Goal: Information Seeking & Learning: Learn about a topic

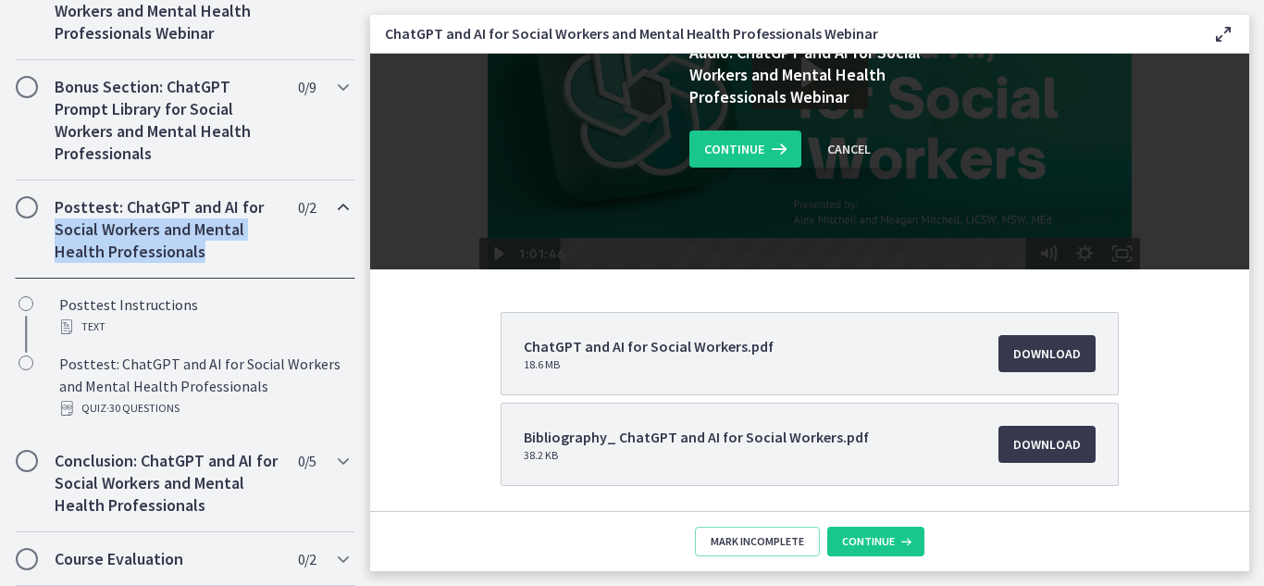
scroll to position [210, 0]
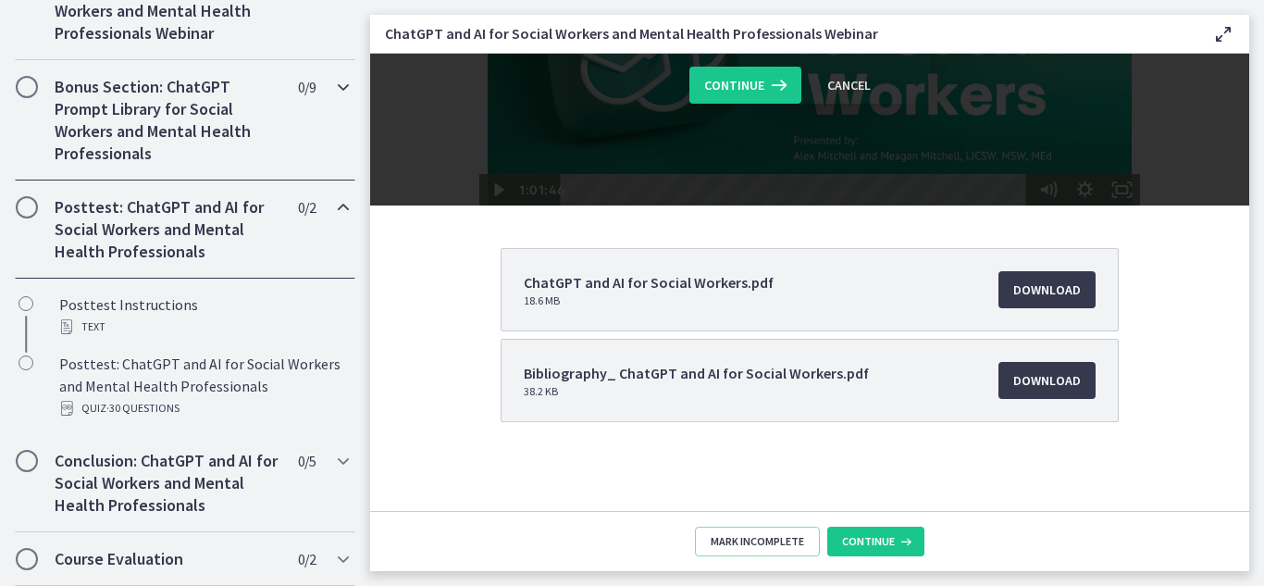
click at [105, 139] on h2 "Bonus Section: ChatGPT Prompt Library for Social Workers and Mental Health Prof…" at bounding box center [168, 120] width 226 height 89
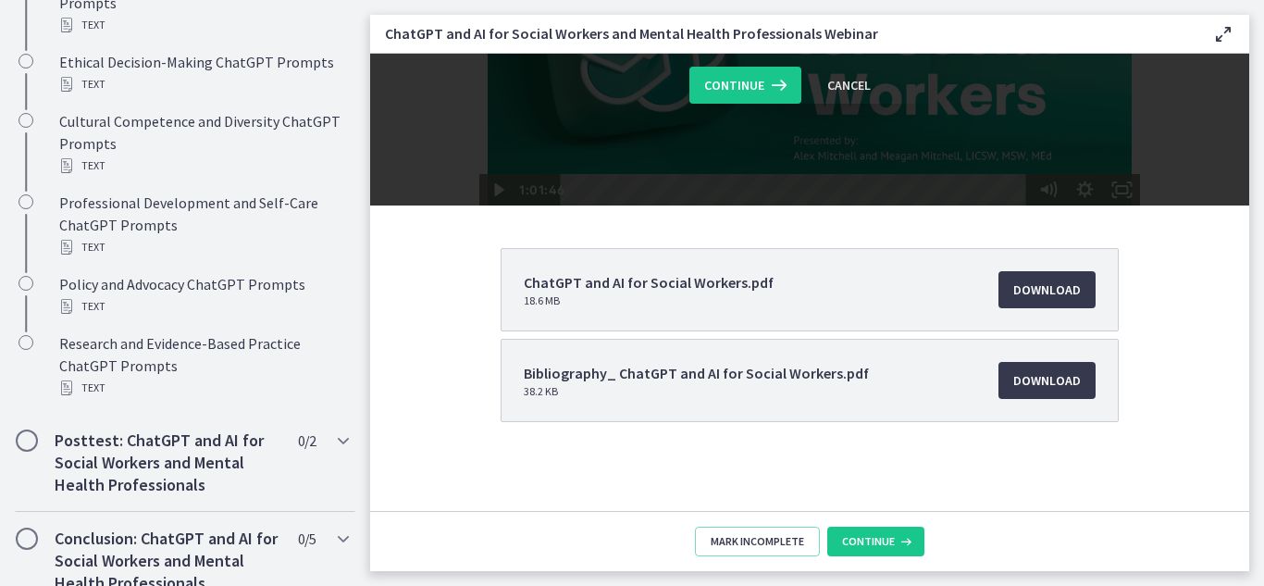
scroll to position [1520, 0]
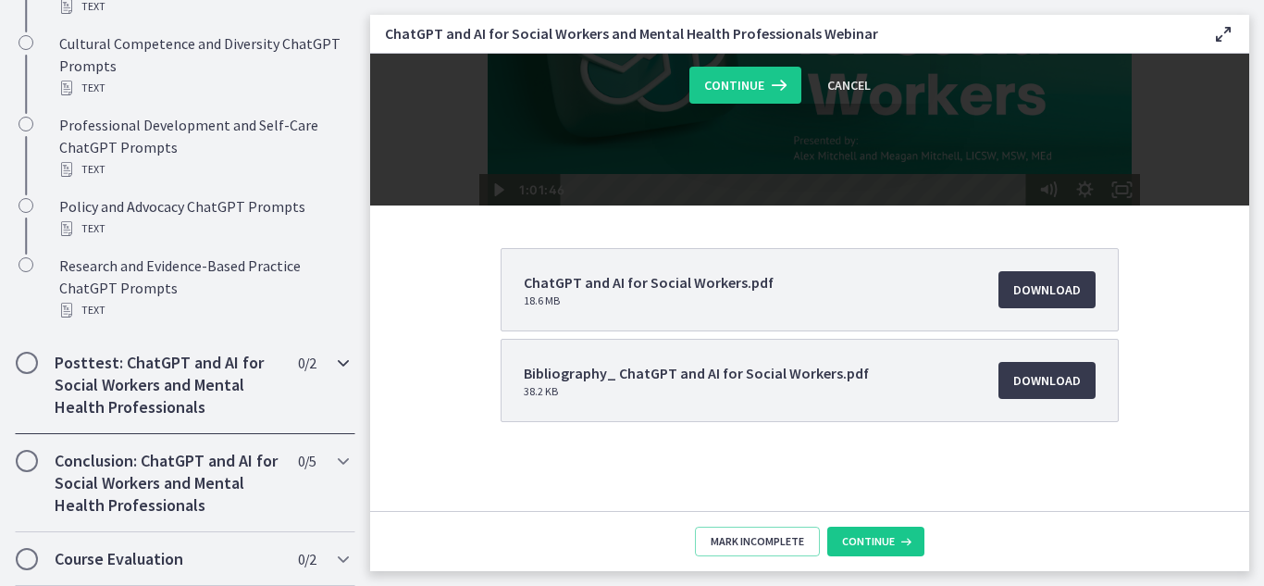
click at [28, 357] on span "Chapters" at bounding box center [27, 362] width 19 height 19
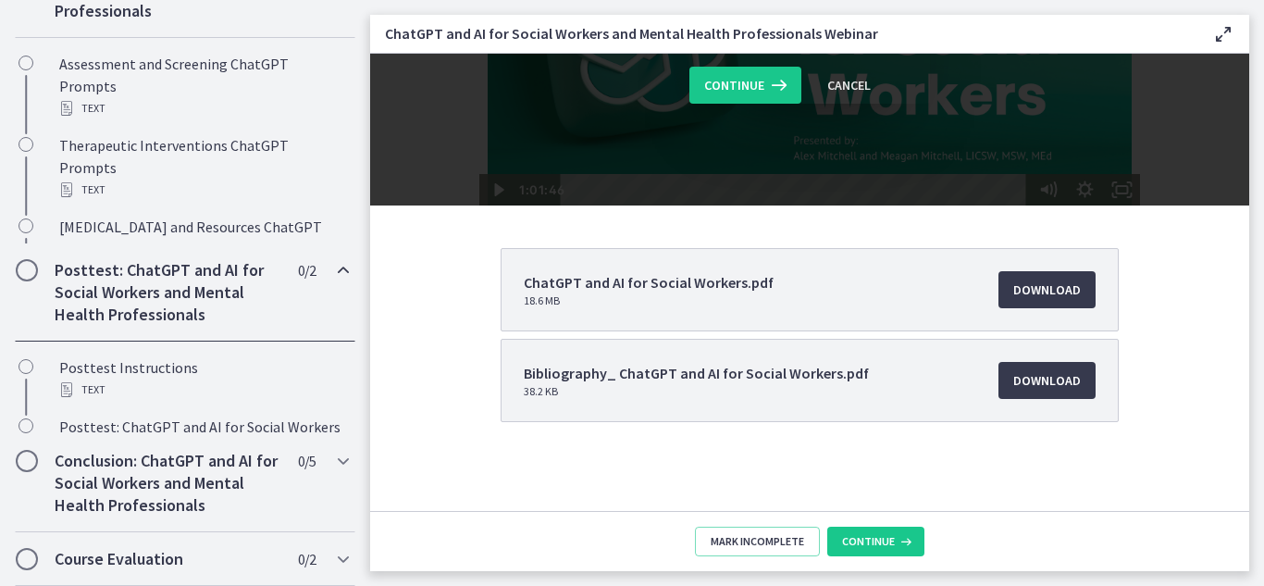
scroll to position [995, 0]
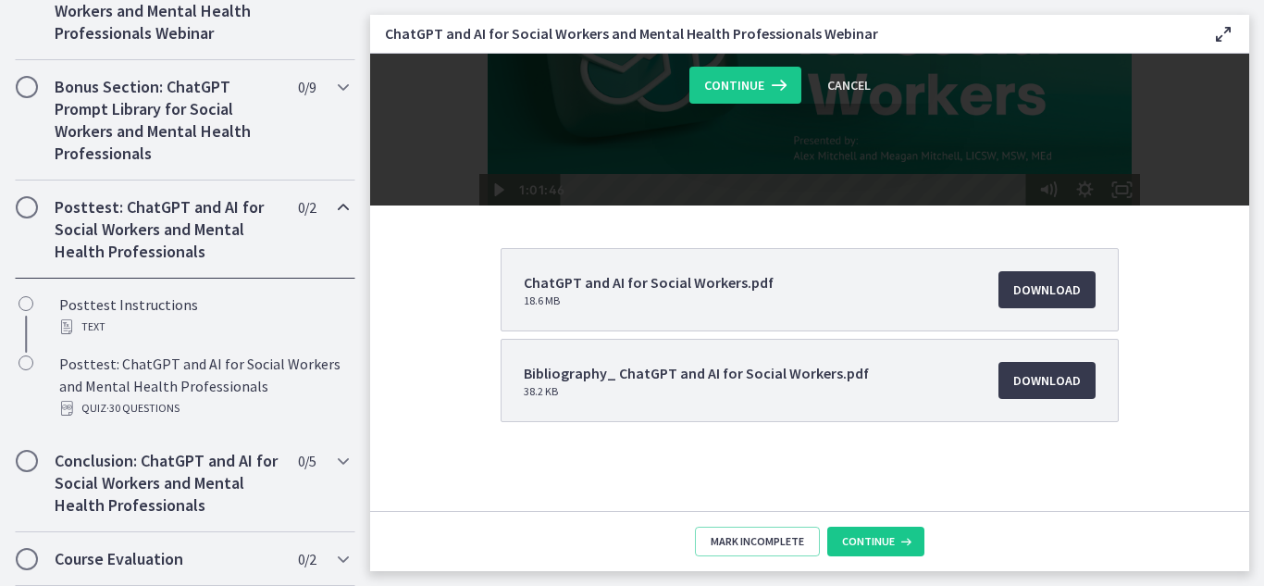
click at [105, 214] on h2 "Posttest: ChatGPT and AI for Social Workers and Mental Health Professionals" at bounding box center [168, 229] width 226 height 67
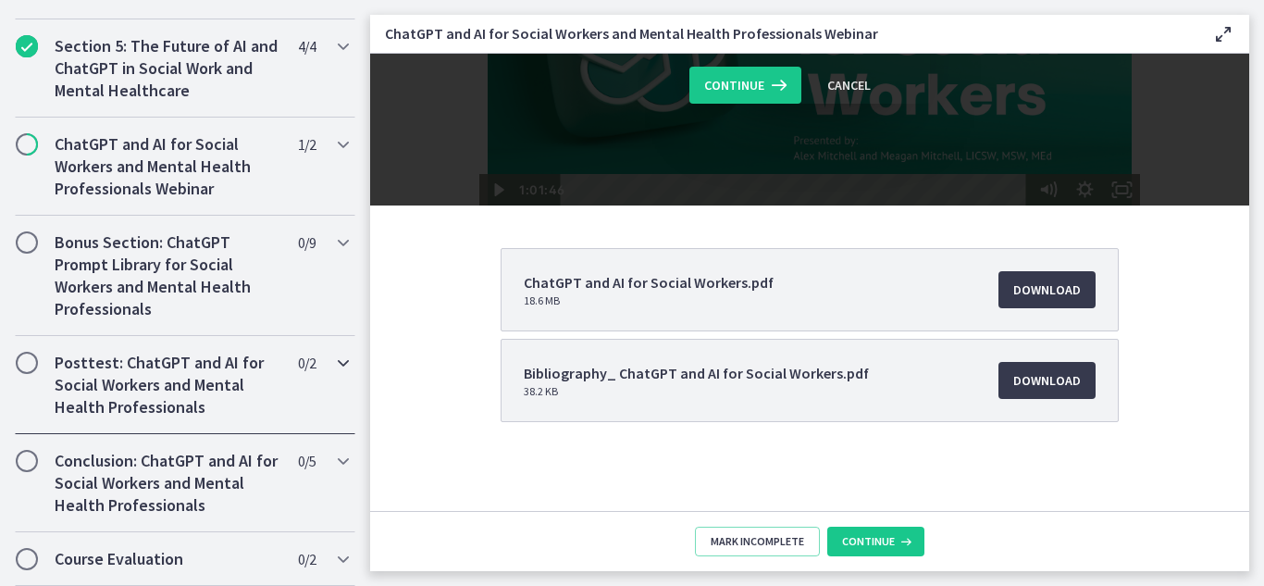
scroll to position [839, 0]
click at [155, 171] on h2 "ChatGPT and AI for Social Workers and Mental Health Professionals Webinar" at bounding box center [168, 166] width 226 height 67
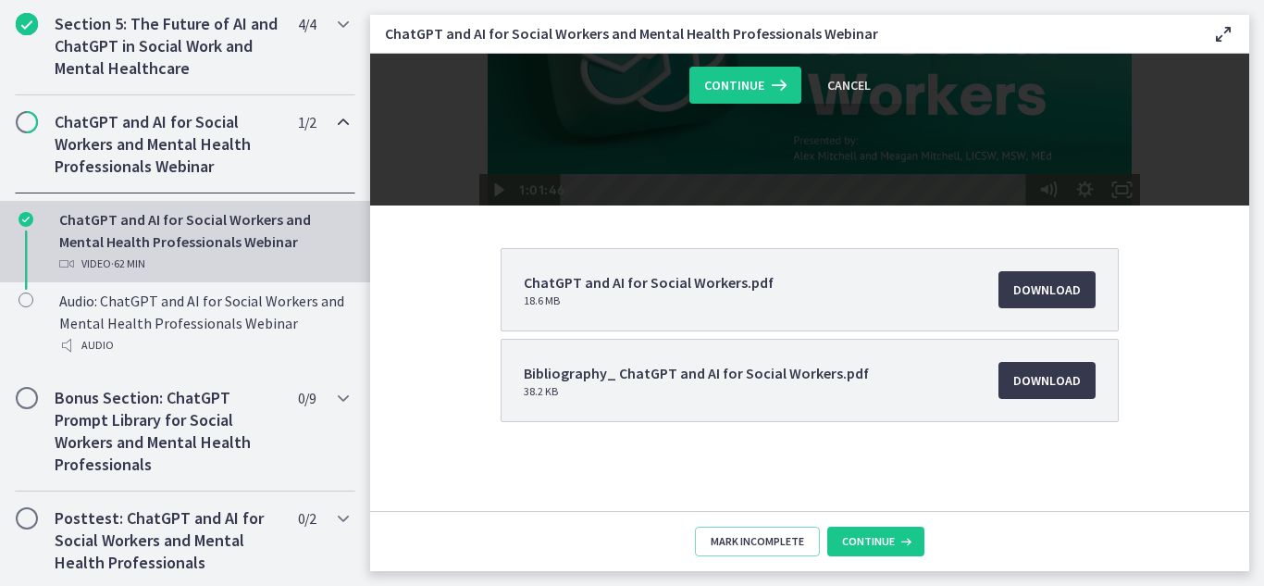
click at [24, 131] on span "Chapters" at bounding box center [27, 122] width 19 height 19
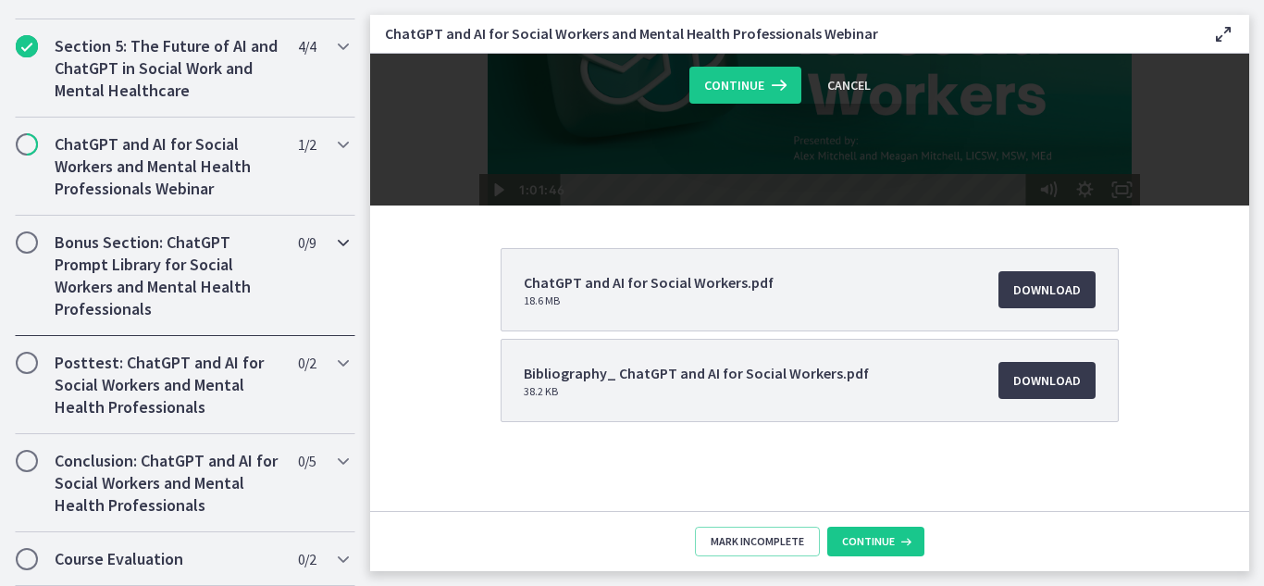
click at [106, 256] on h2 "Bonus Section: ChatGPT Prompt Library for Social Workers and Mental Health Prof…" at bounding box center [168, 275] width 226 height 89
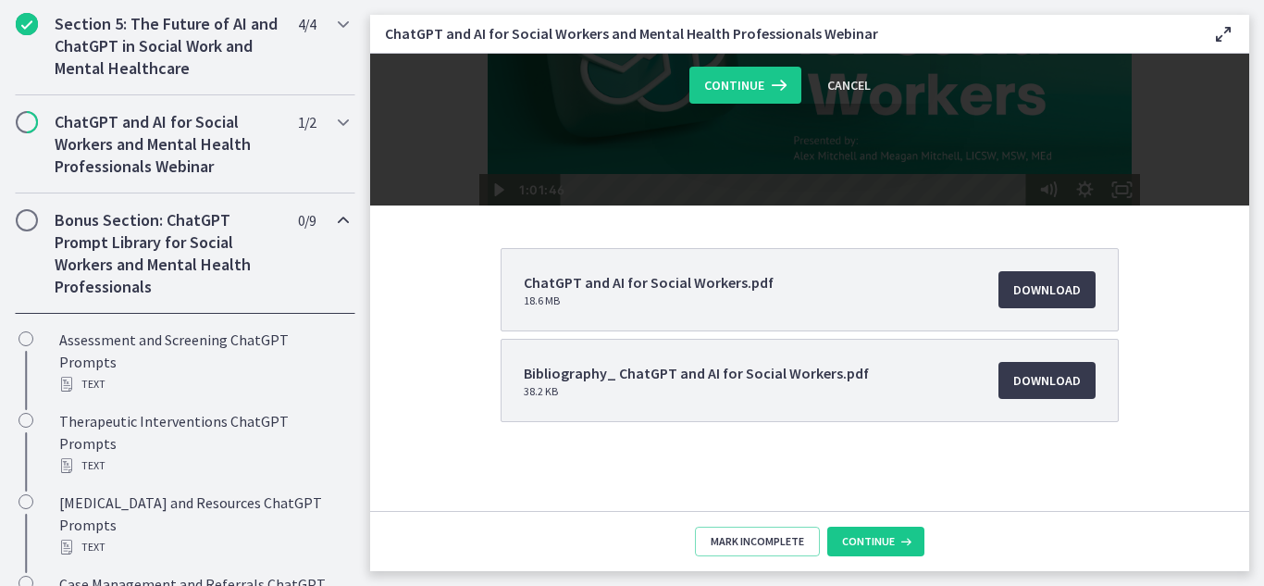
click at [31, 229] on span "Chapters" at bounding box center [27, 220] width 19 height 19
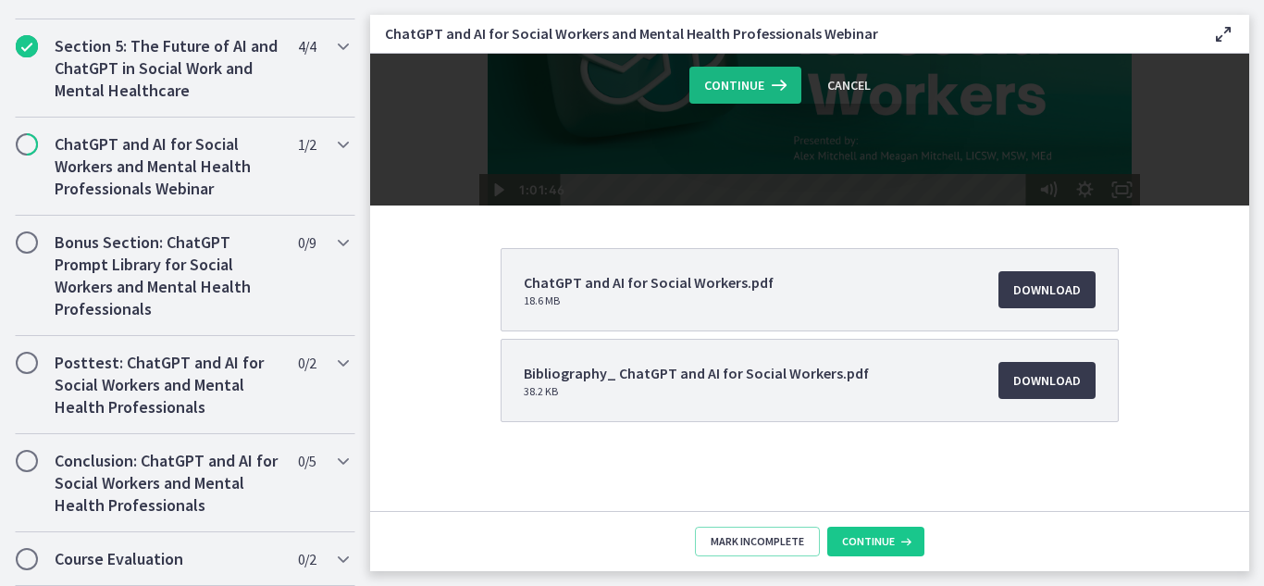
click at [768, 92] on icon at bounding box center [777, 85] width 26 height 22
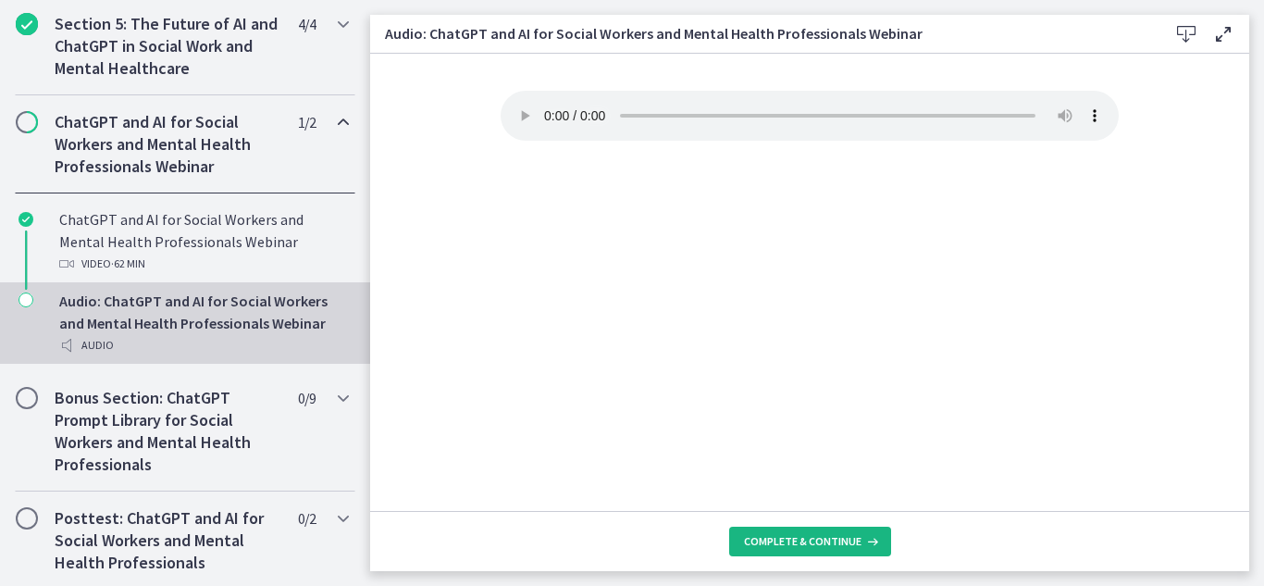
click at [811, 547] on span "Complete & continue" at bounding box center [803, 541] width 118 height 15
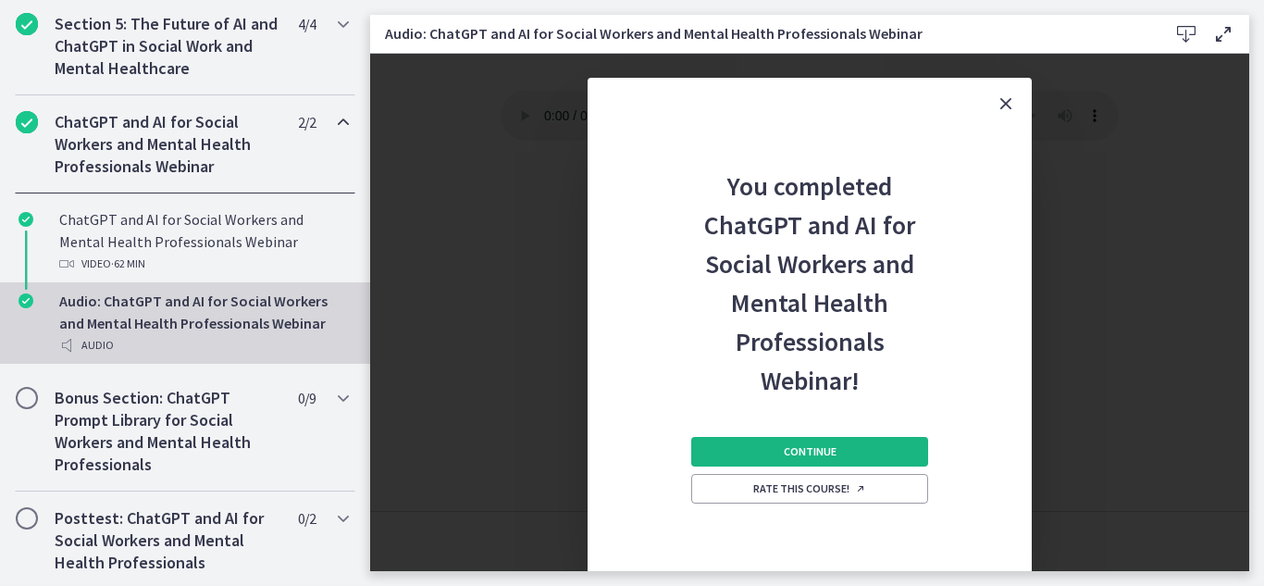
click at [867, 456] on button "Continue" at bounding box center [809, 452] width 237 height 30
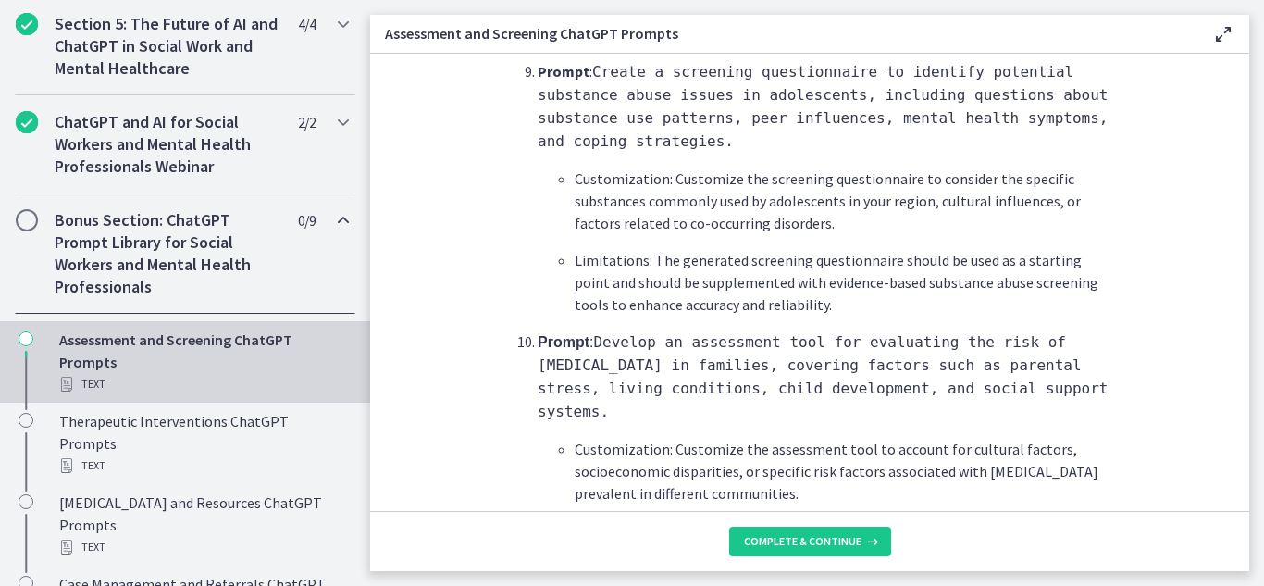
scroll to position [2891, 0]
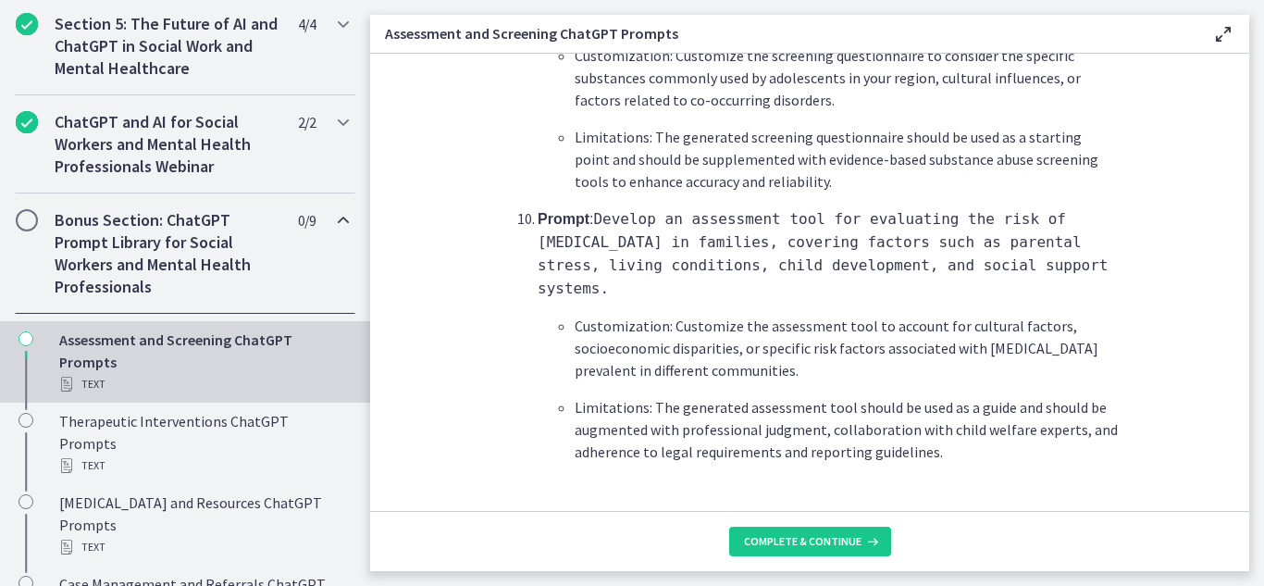
drag, startPoint x: 1251, startPoint y: 464, endPoint x: 1249, endPoint y: 439, distance: 26.0
click at [1251, 452] on main "Assessment and Screening ChatGPT Prompts Enable fullscreen What is this collect…" at bounding box center [817, 293] width 894 height 586
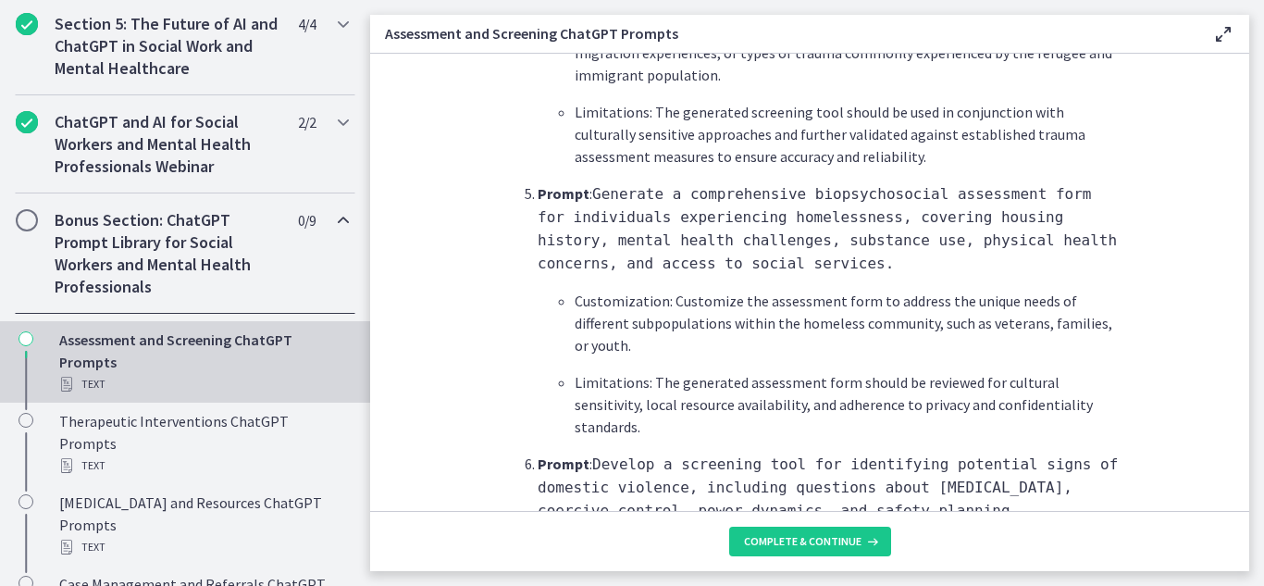
scroll to position [1625, 0]
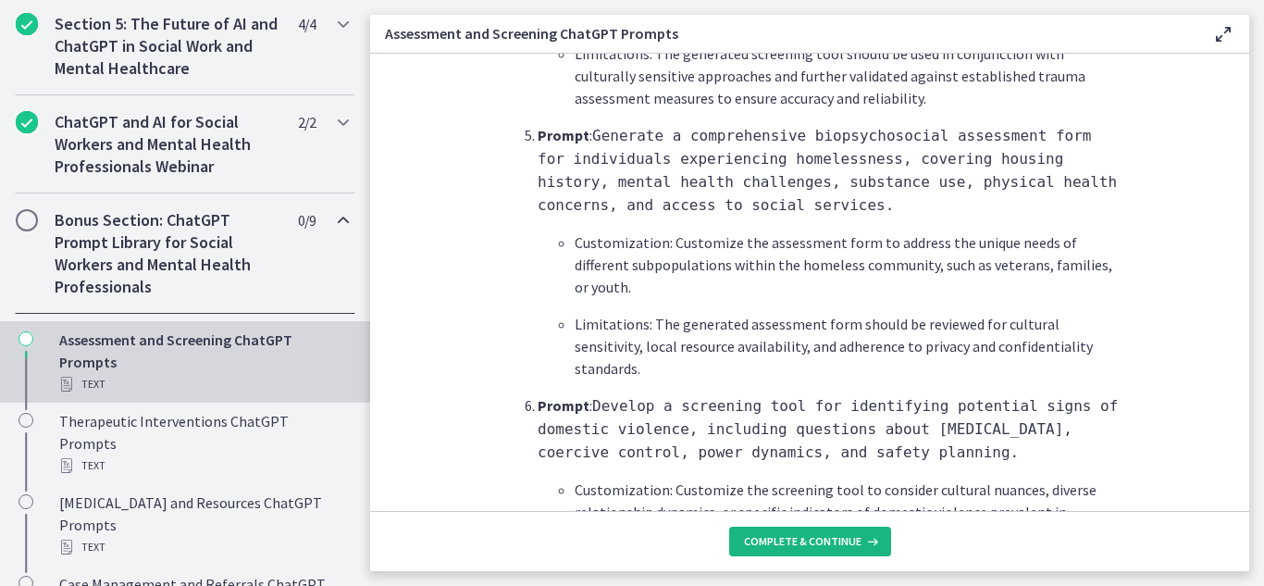
click at [877, 537] on icon at bounding box center [870, 541] width 19 height 15
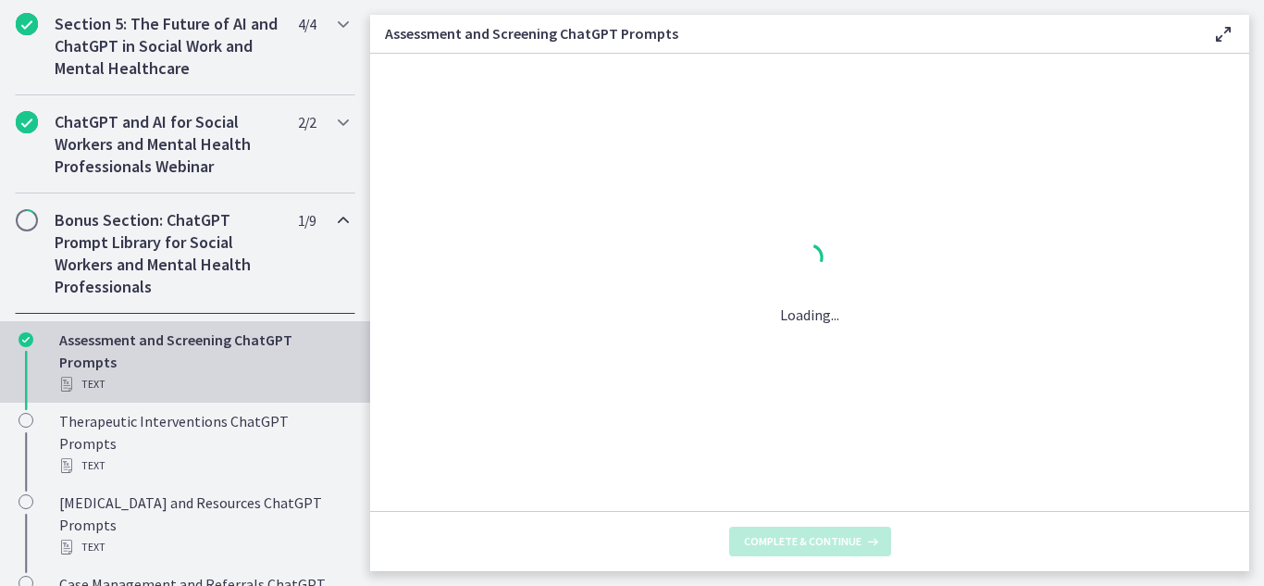
scroll to position [0, 0]
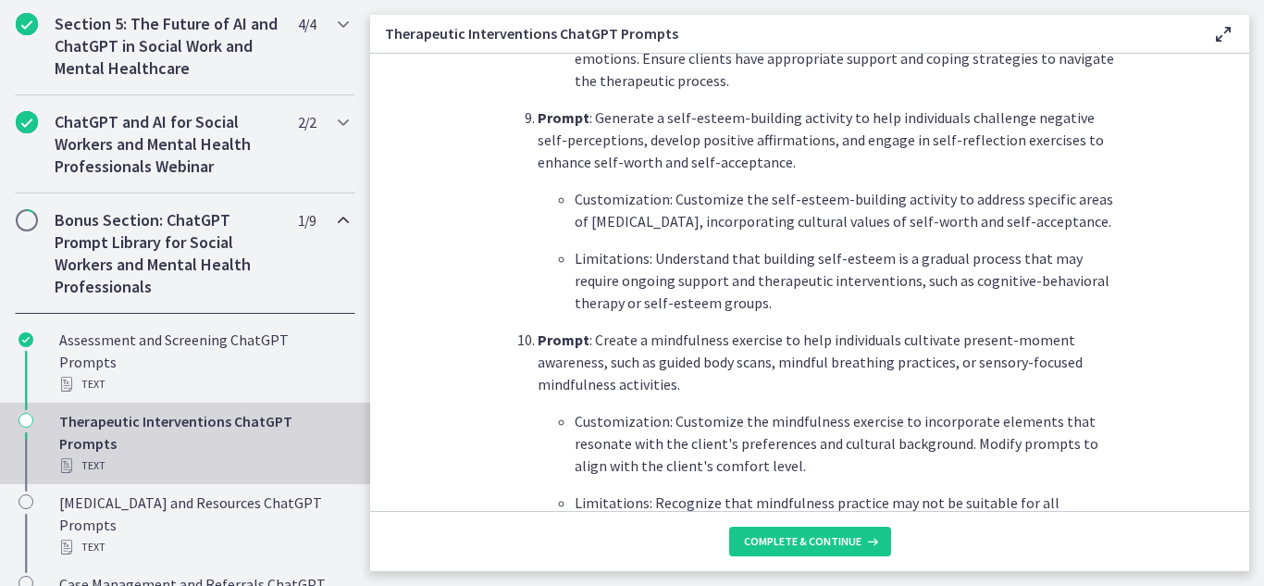
scroll to position [2726, 0]
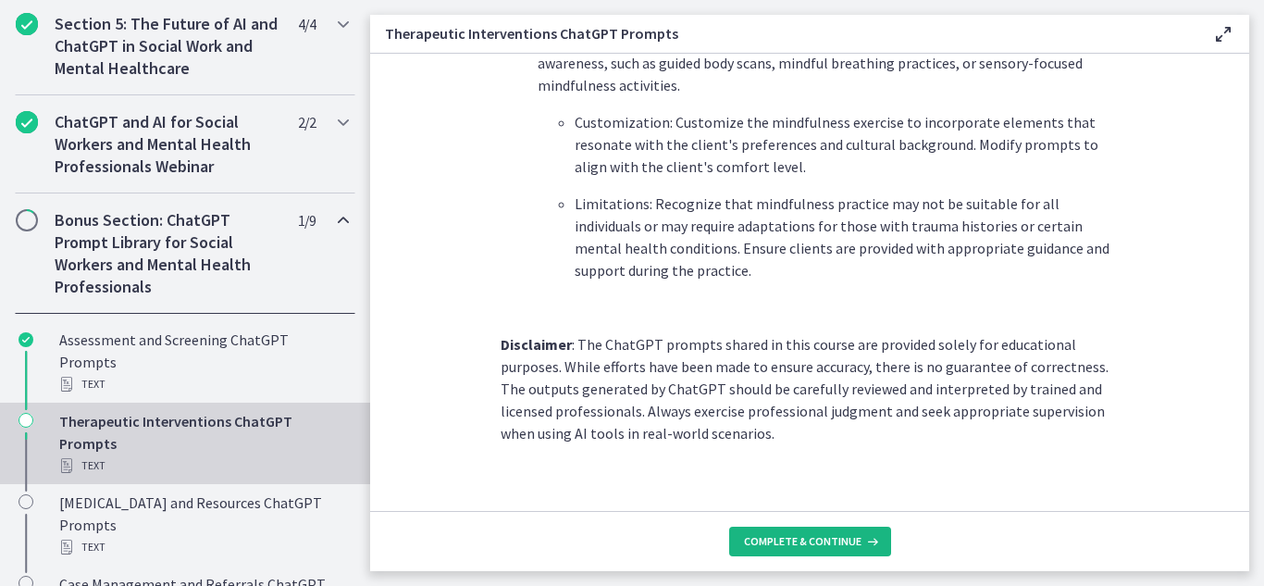
click at [862, 547] on icon at bounding box center [870, 541] width 19 height 15
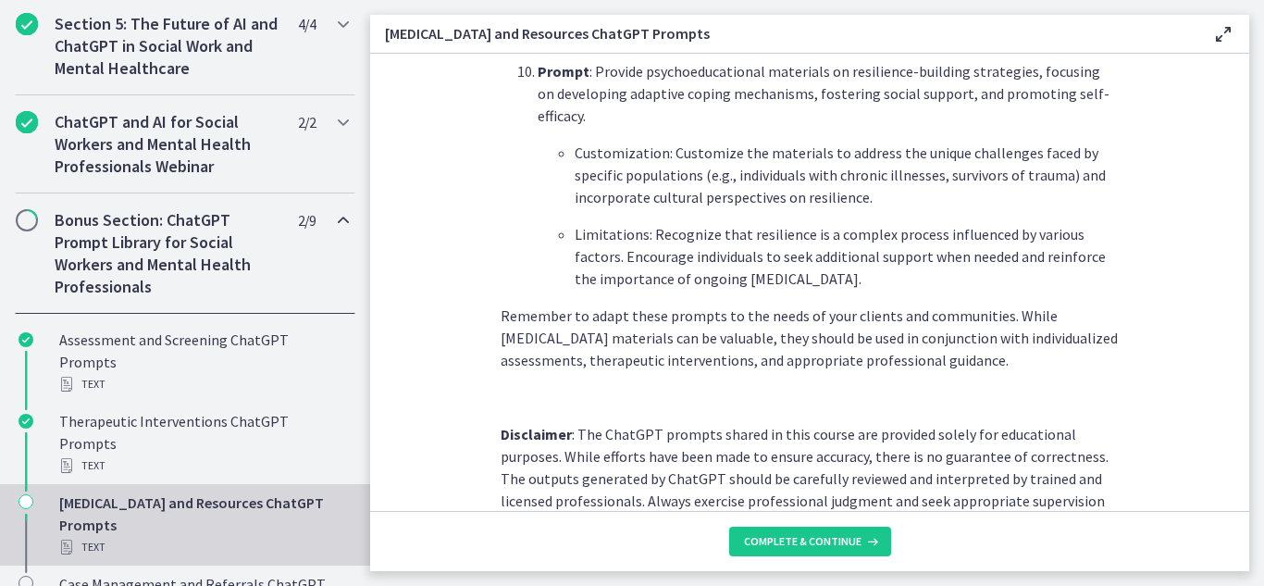
scroll to position [2652, 0]
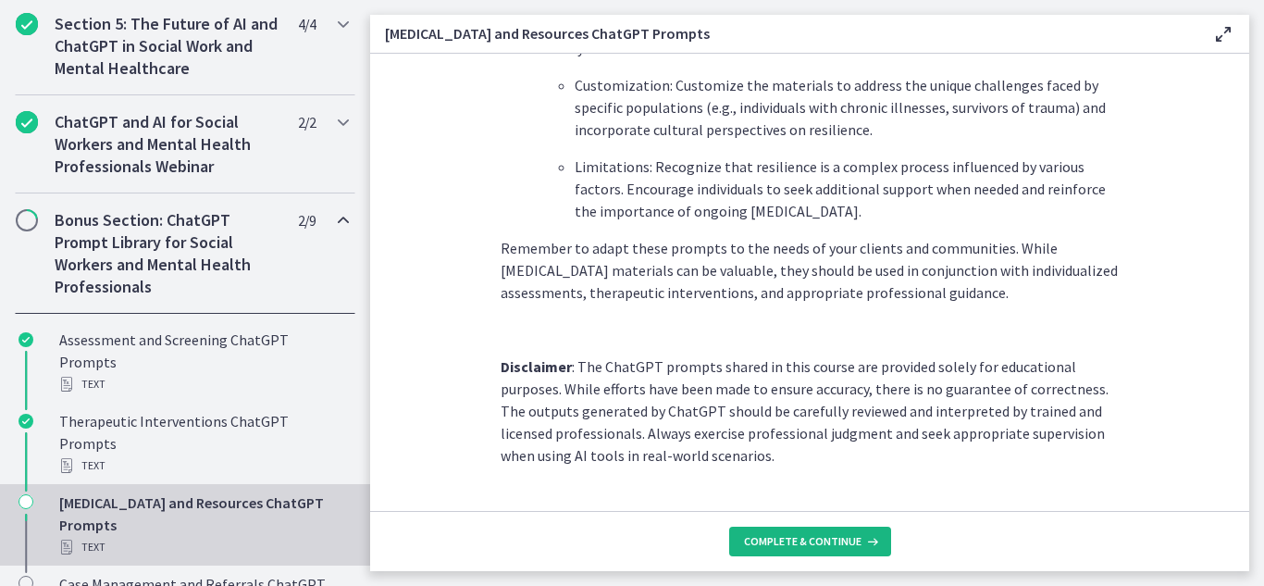
click at [874, 538] on icon at bounding box center [870, 541] width 19 height 15
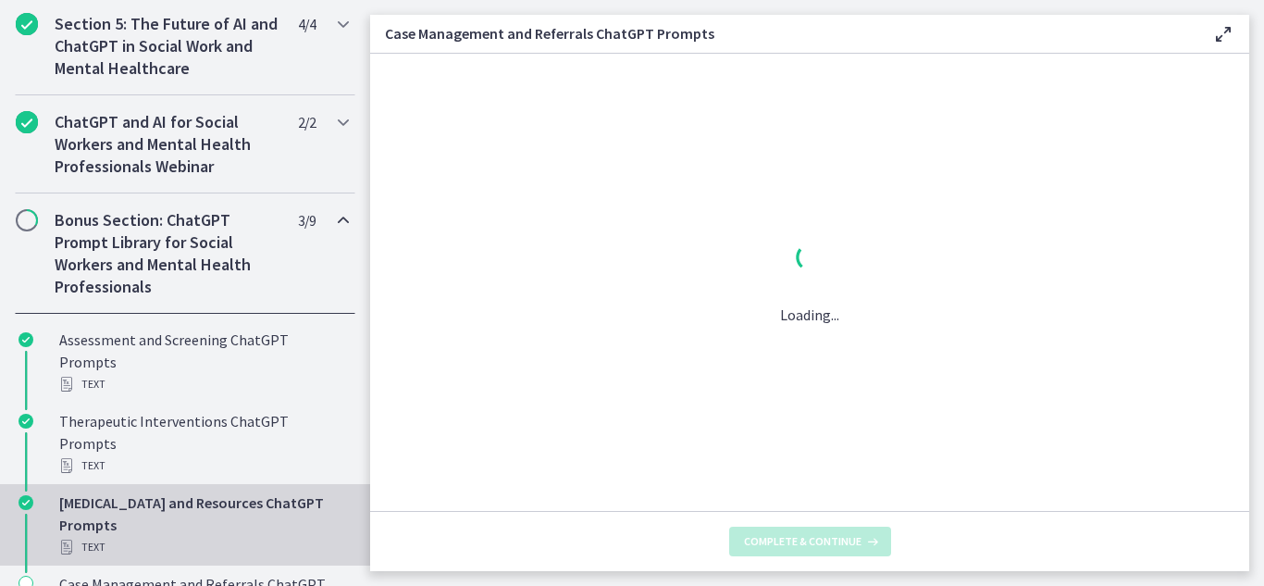
scroll to position [0, 0]
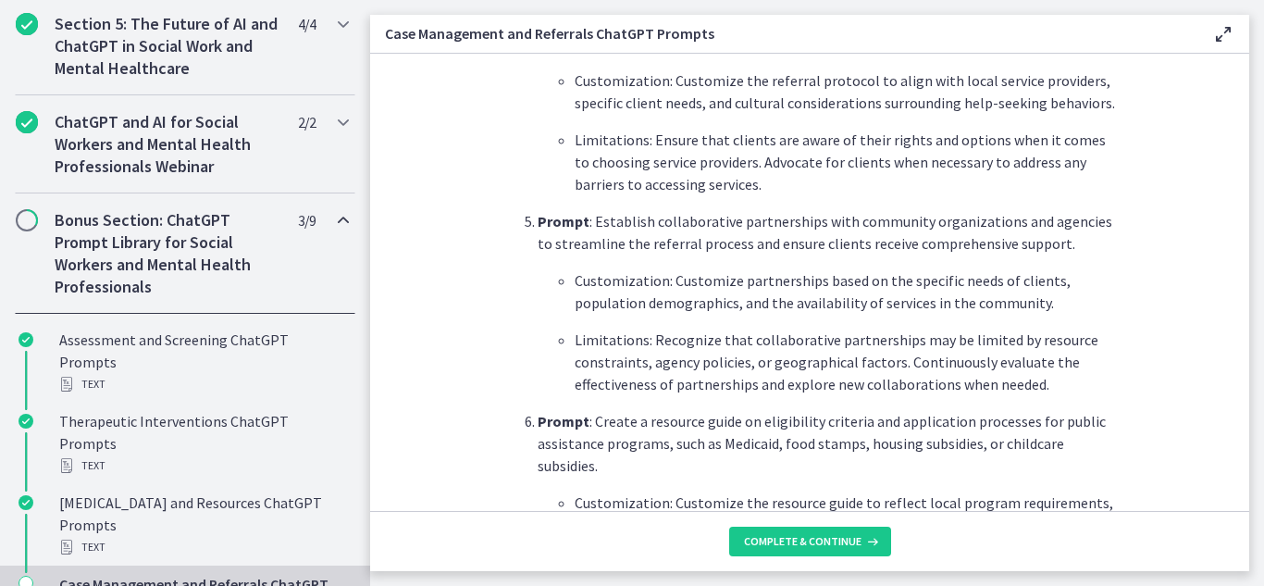
scroll to position [1579, 0]
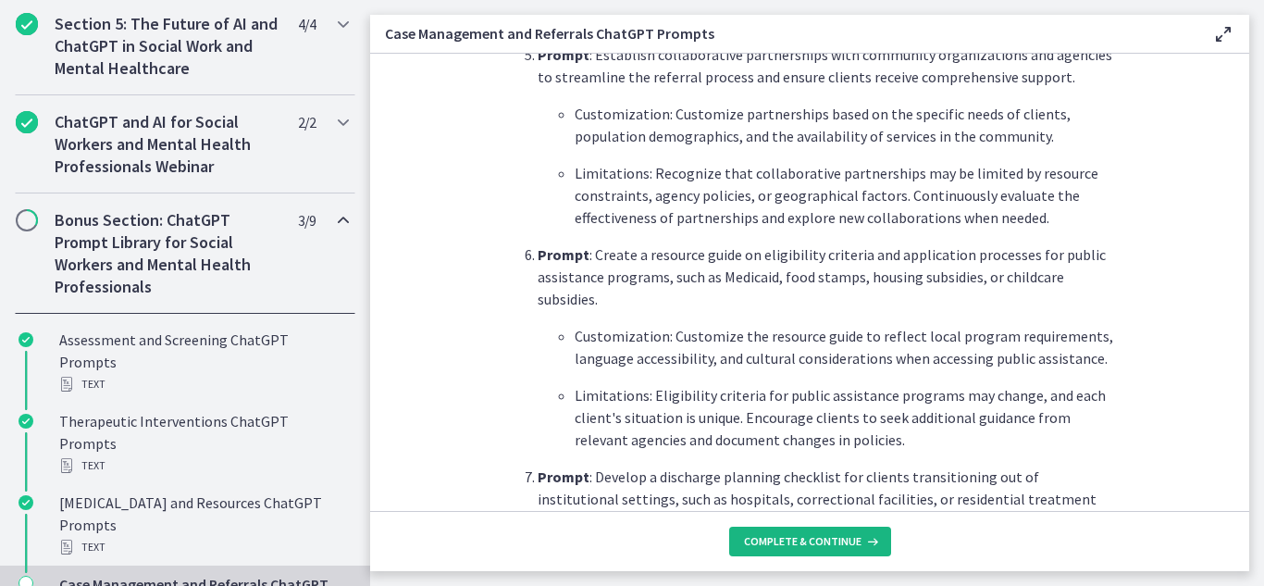
click at [829, 542] on span "Complete & continue" at bounding box center [803, 541] width 118 height 15
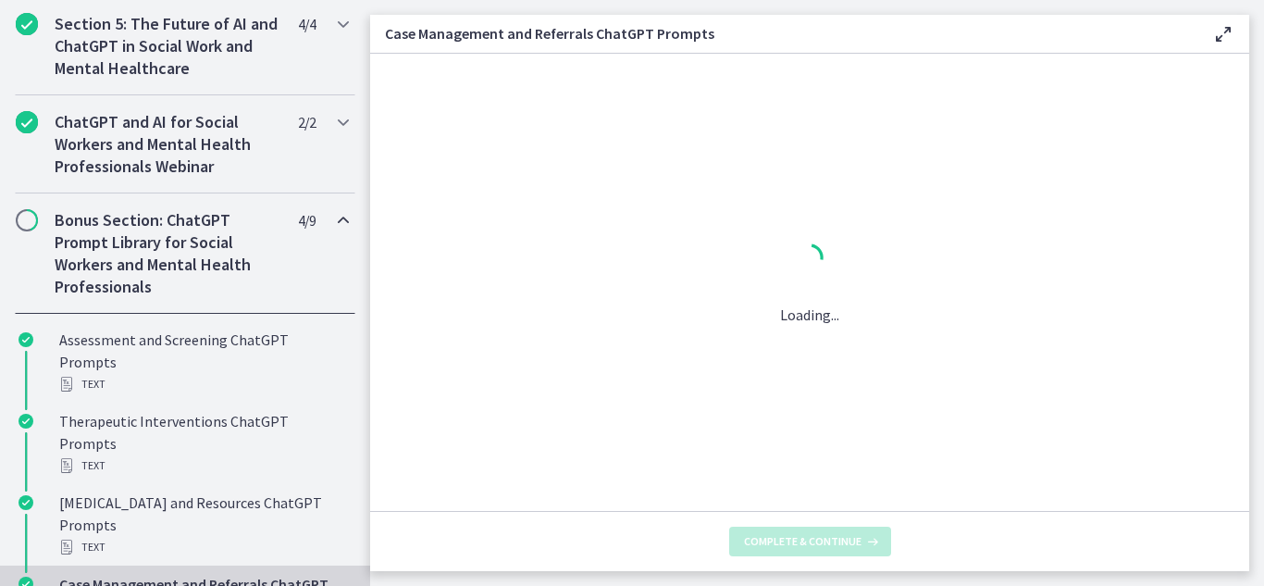
scroll to position [0, 0]
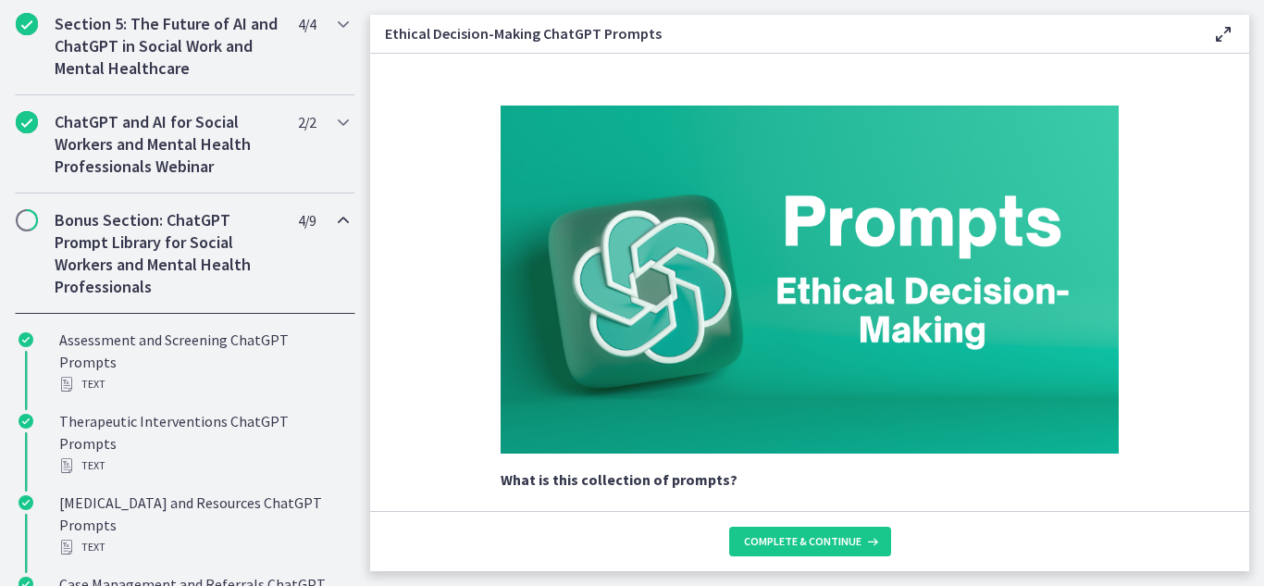
drag, startPoint x: 1234, startPoint y: 102, endPoint x: 1235, endPoint y: 151, distance: 49.0
click at [1235, 151] on section "What is this collection of prompts? Prompts that can facilitate discussions and…" at bounding box center [809, 282] width 879 height 457
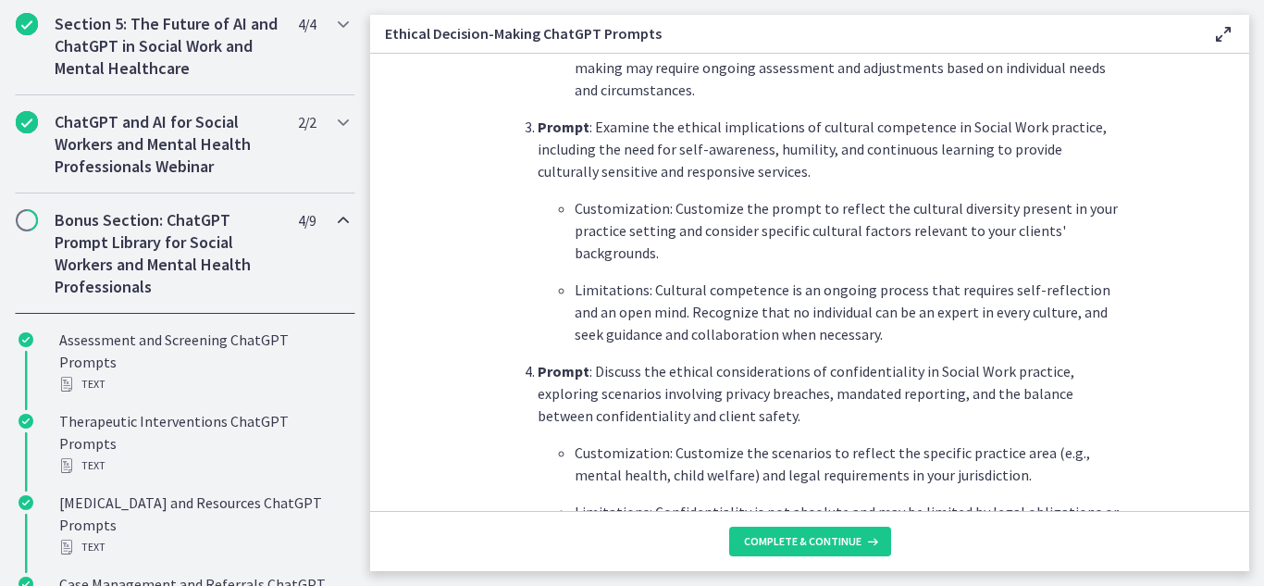
scroll to position [938, 0]
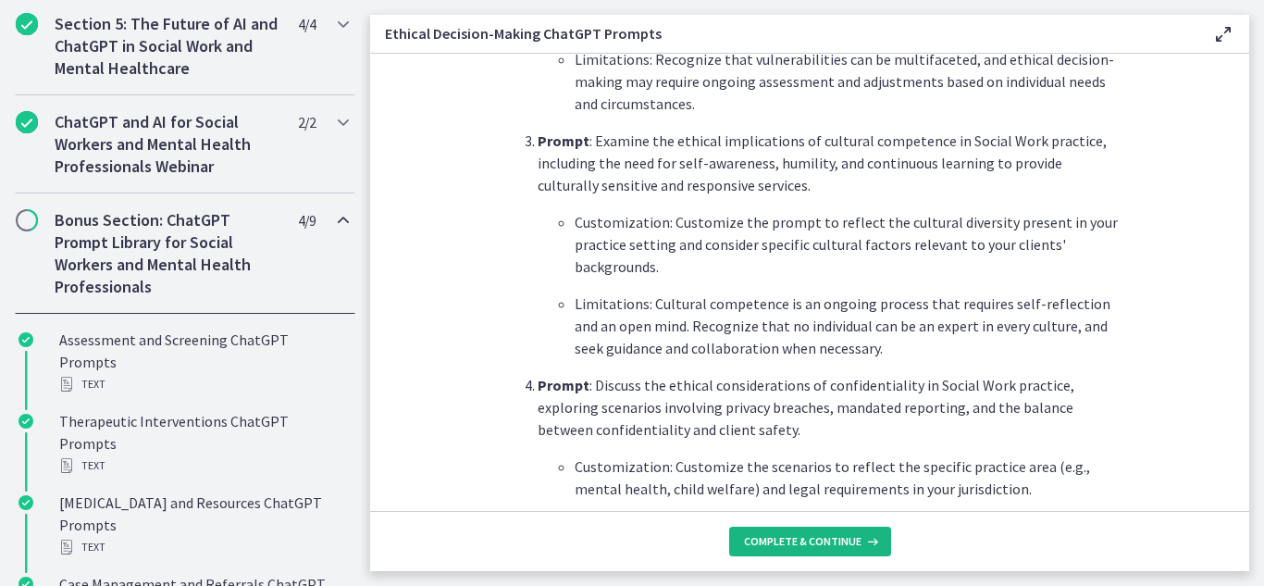
click at [880, 538] on button "Complete & continue" at bounding box center [810, 541] width 162 height 30
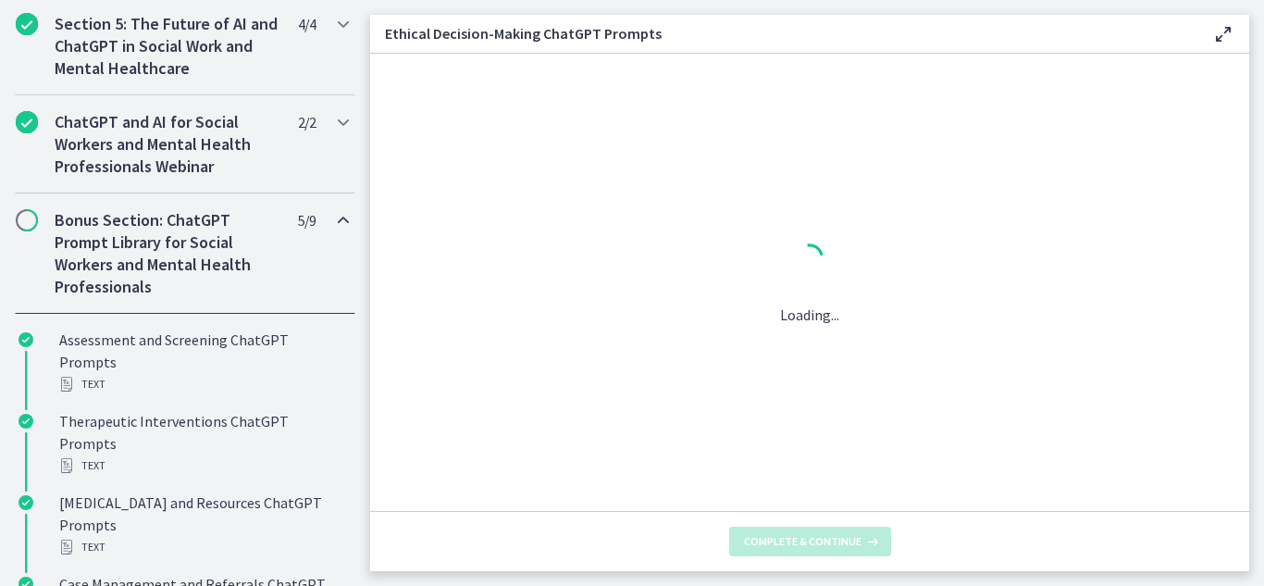
scroll to position [0, 0]
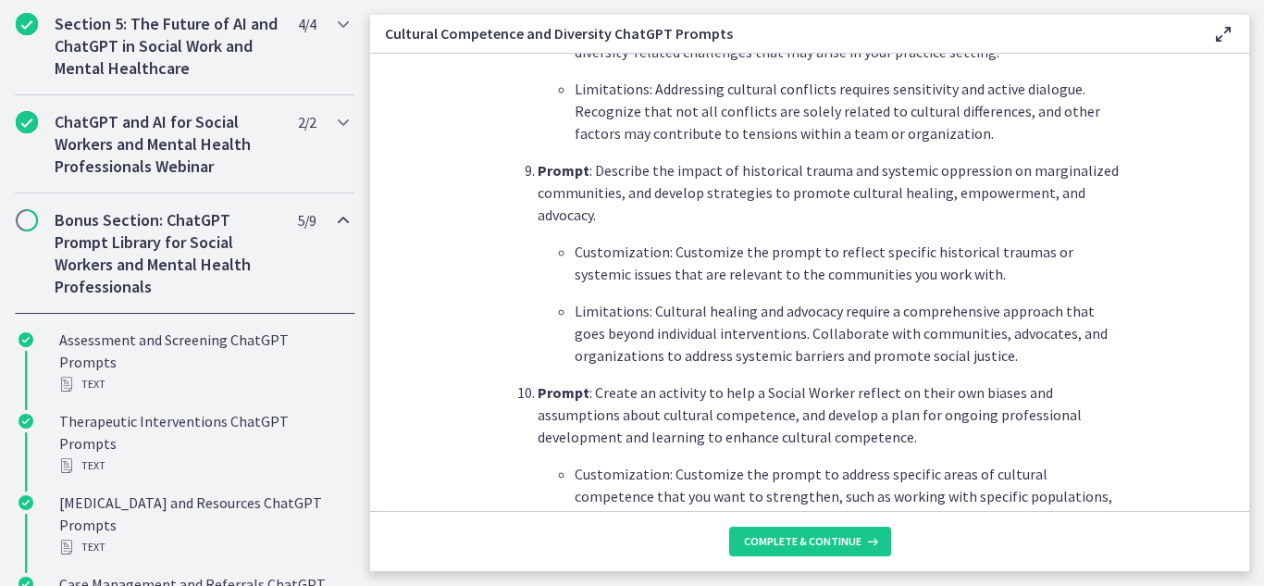
scroll to position [2481, 0]
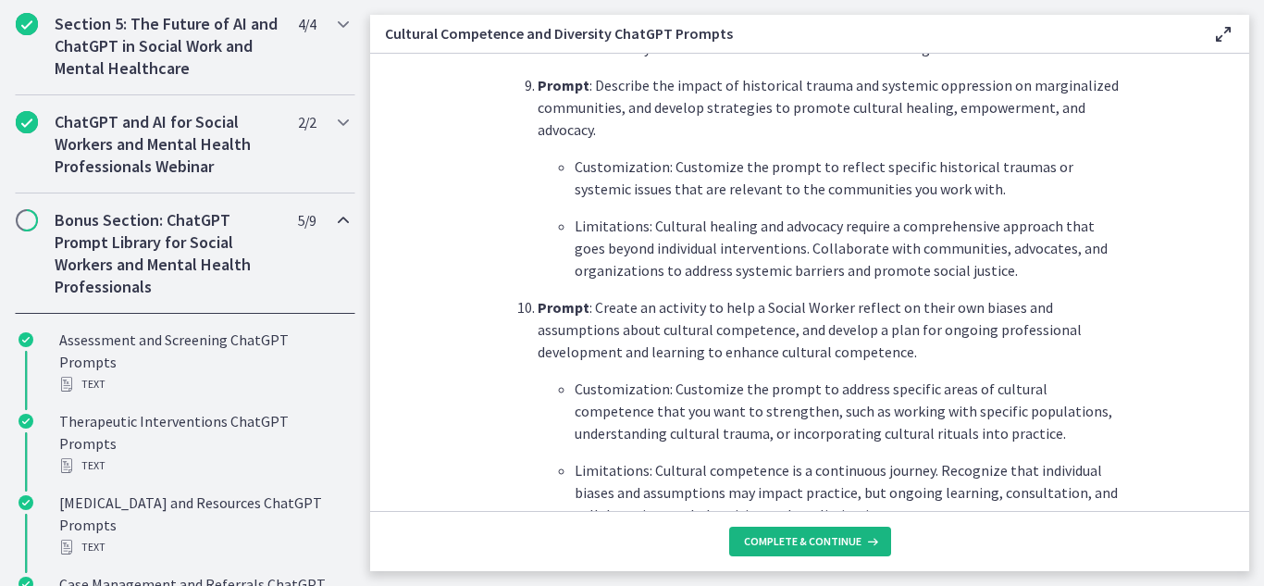
click at [840, 542] on span "Complete & continue" at bounding box center [803, 541] width 118 height 15
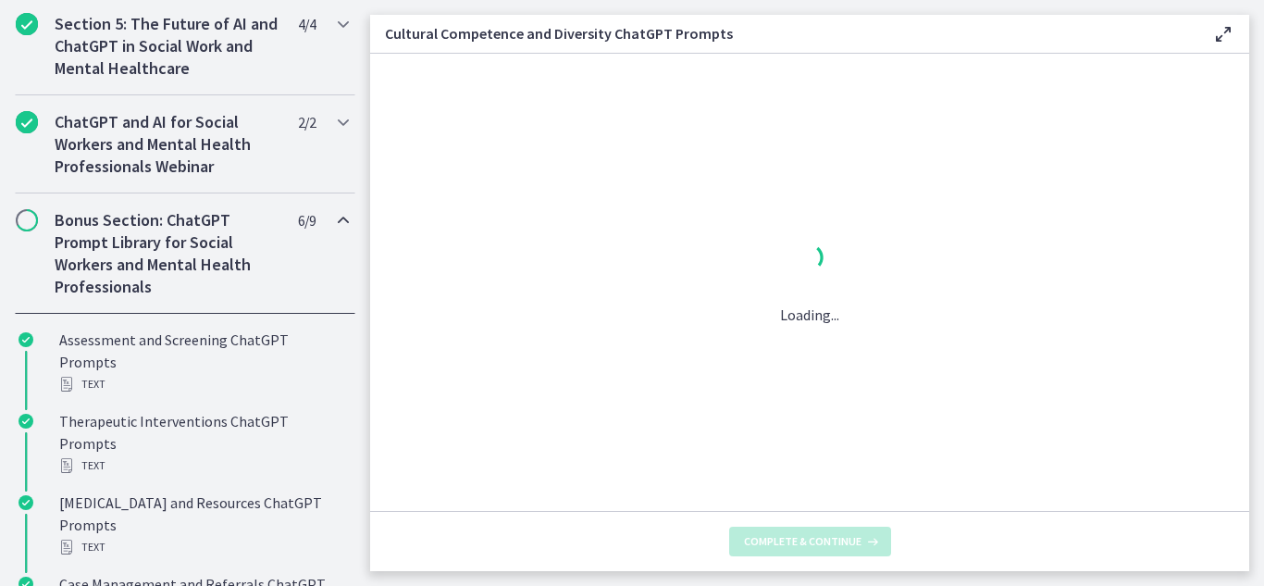
scroll to position [0, 0]
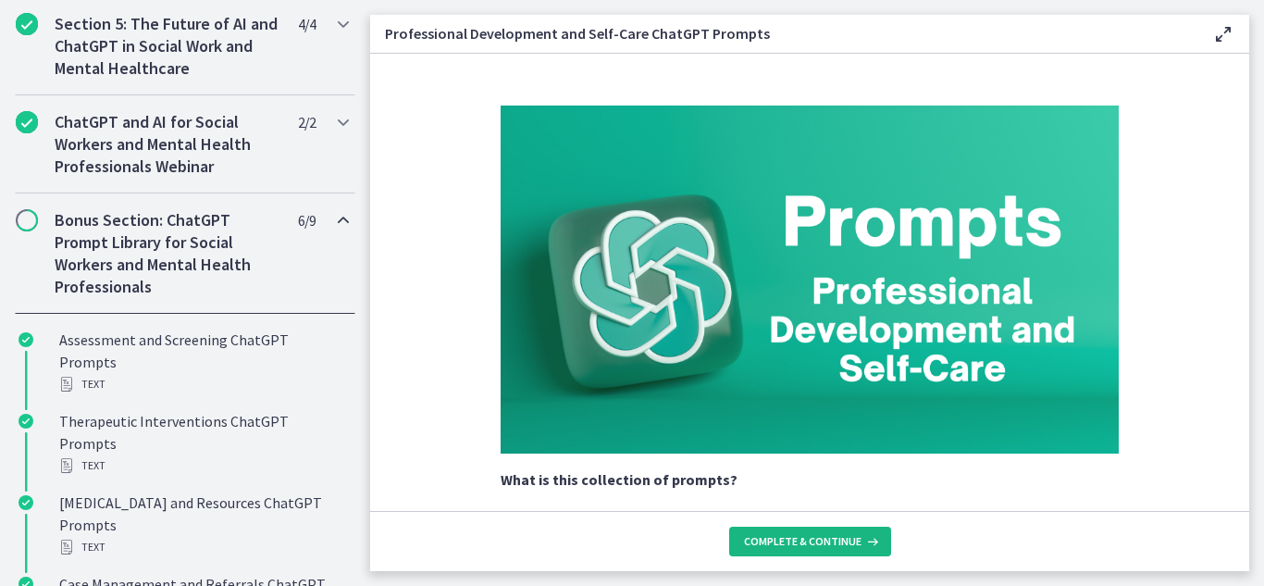
click at [840, 543] on span "Complete & continue" at bounding box center [803, 541] width 118 height 15
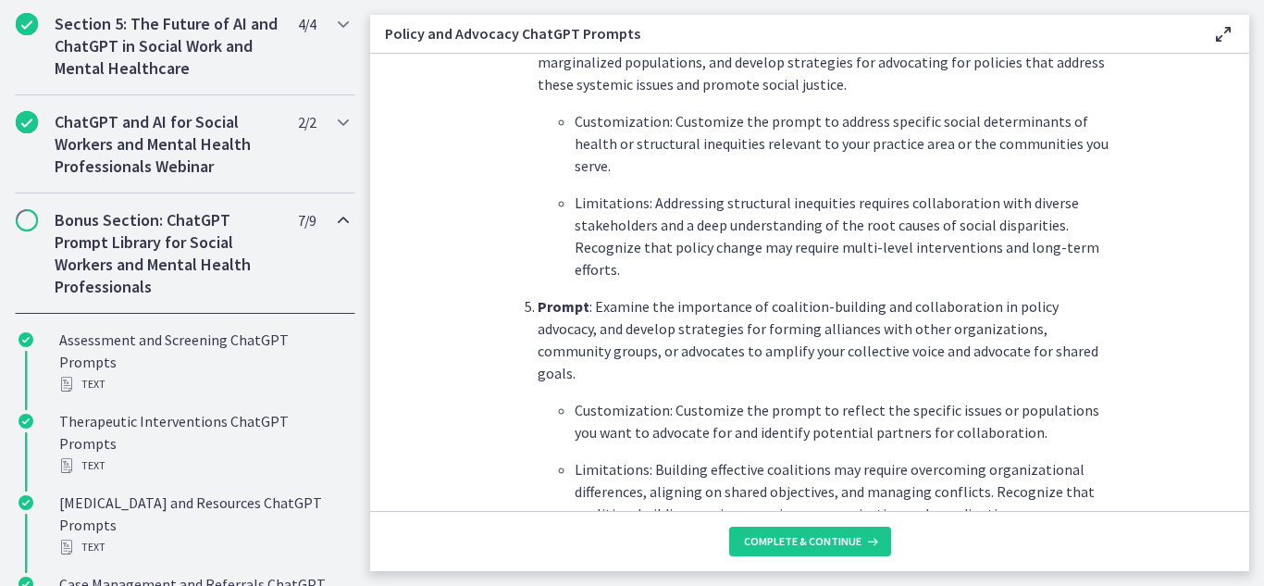
scroll to position [1357, 0]
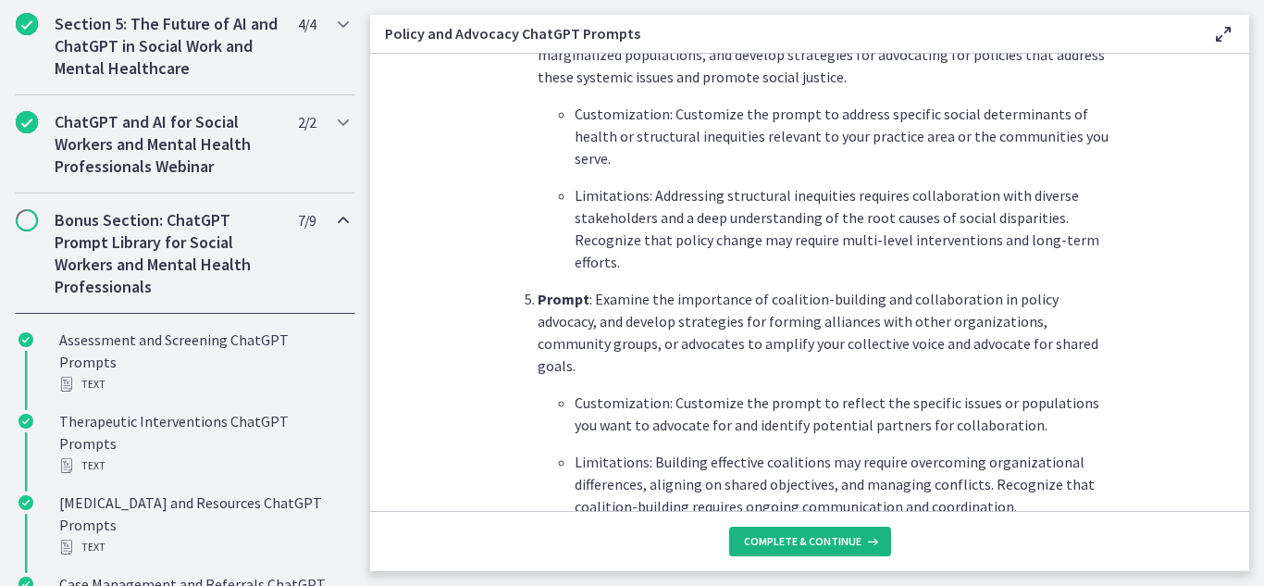
click at [823, 536] on span "Complete & continue" at bounding box center [803, 541] width 118 height 15
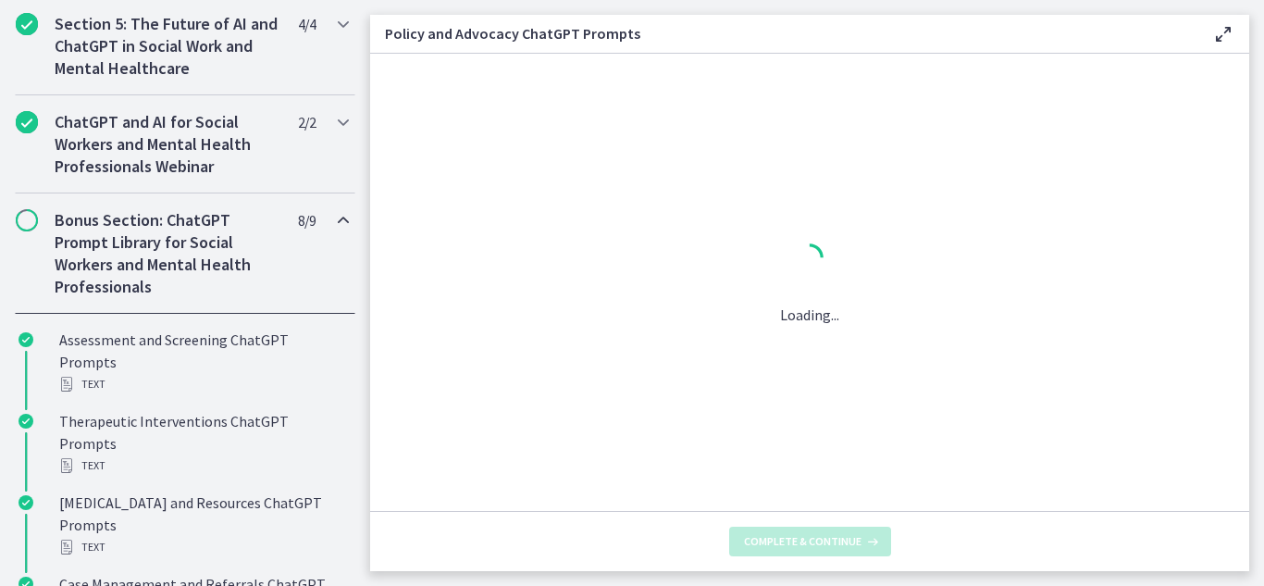
scroll to position [0, 0]
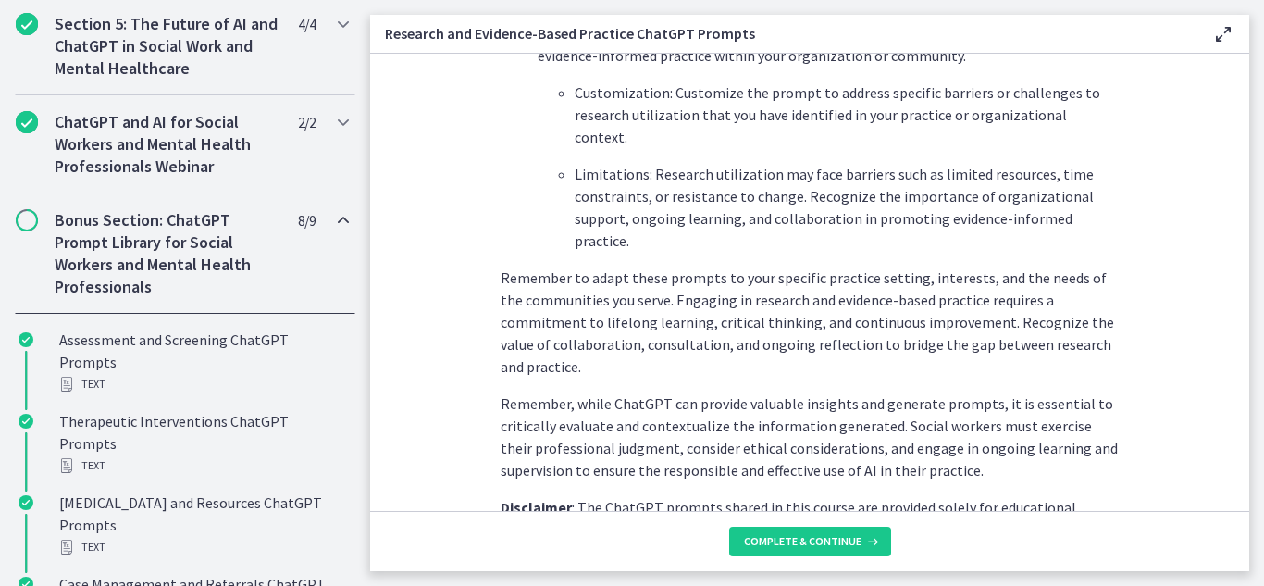
scroll to position [2874, 0]
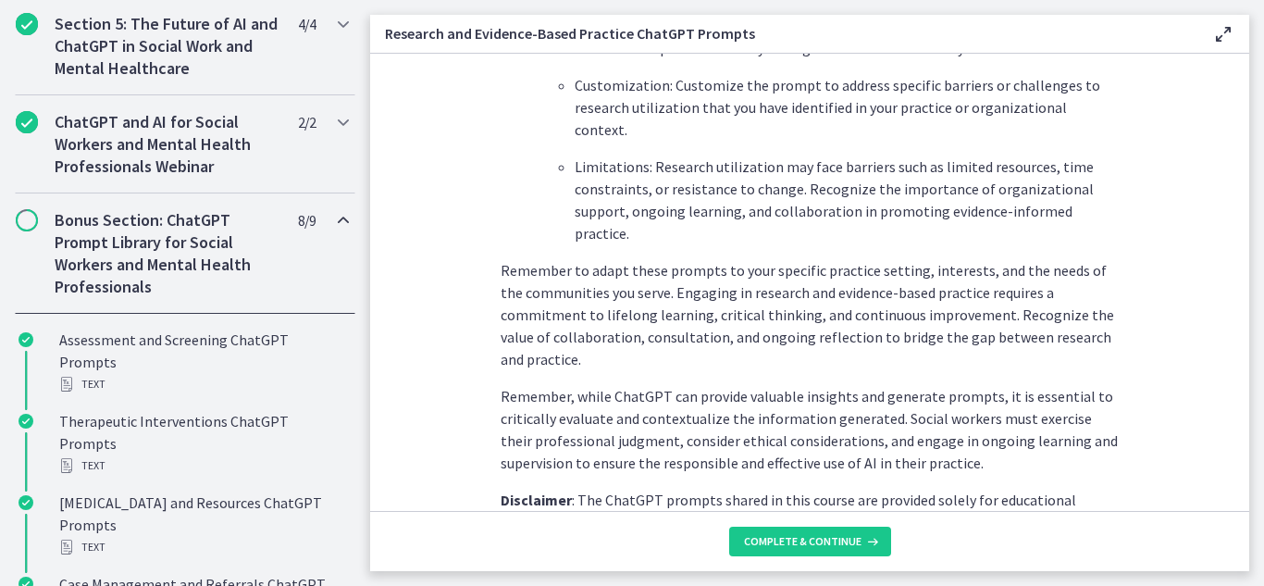
drag, startPoint x: 677, startPoint y: 293, endPoint x: 690, endPoint y: 291, distance: 13.2
click at [686, 385] on p "Remember, while ChatGPT can provide valuable insights and generate prompts, it …" at bounding box center [810, 429] width 618 height 89
click at [873, 543] on icon at bounding box center [870, 541] width 19 height 15
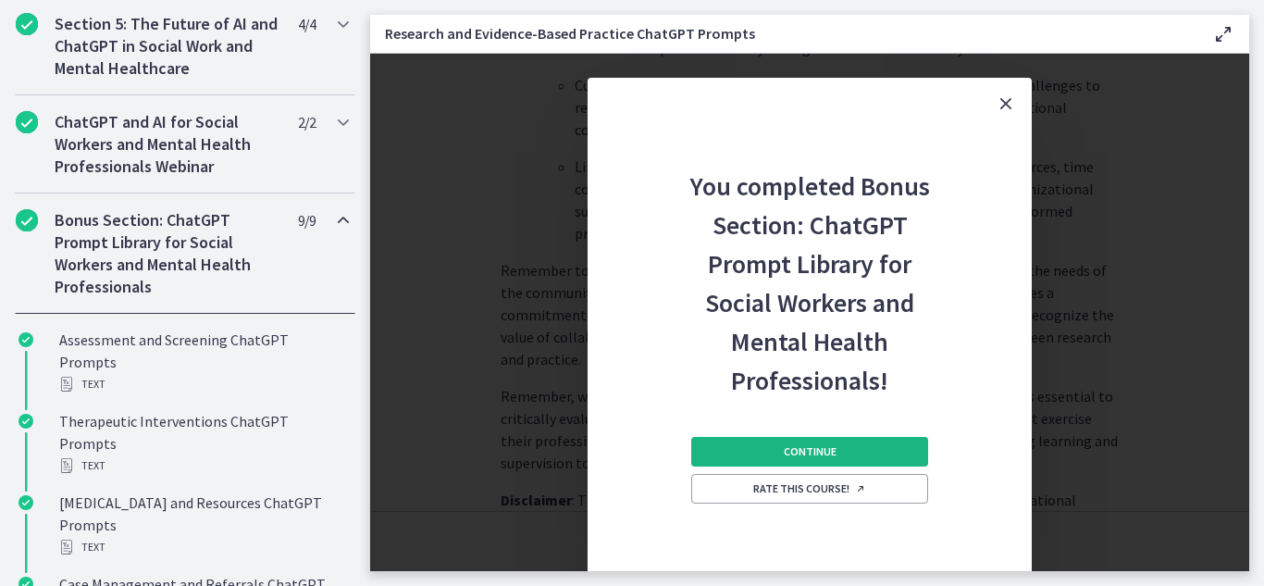
click at [838, 449] on button "Continue" at bounding box center [809, 452] width 237 height 30
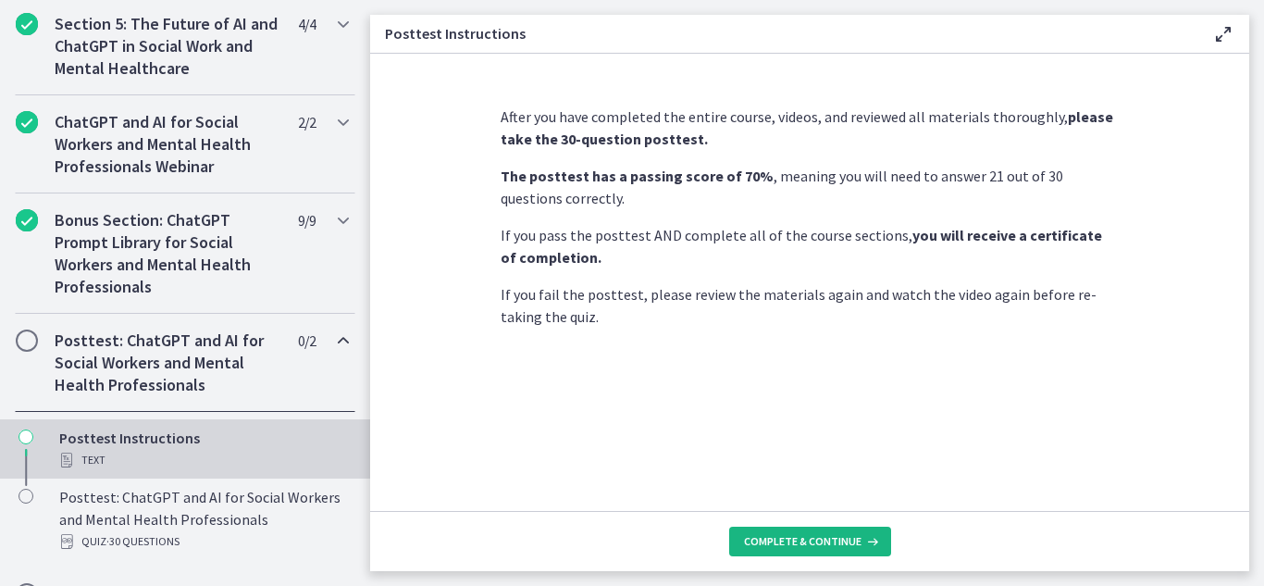
click at [837, 535] on span "Complete & continue" at bounding box center [803, 541] width 118 height 15
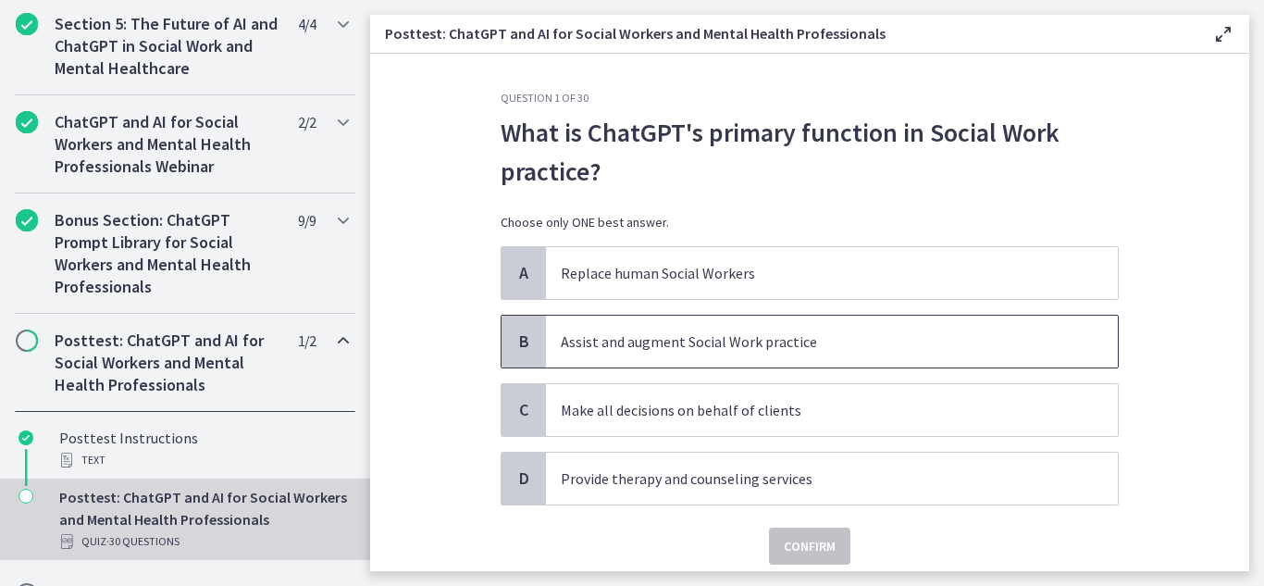
click at [501, 335] on div "B" at bounding box center [523, 342] width 44 height 52
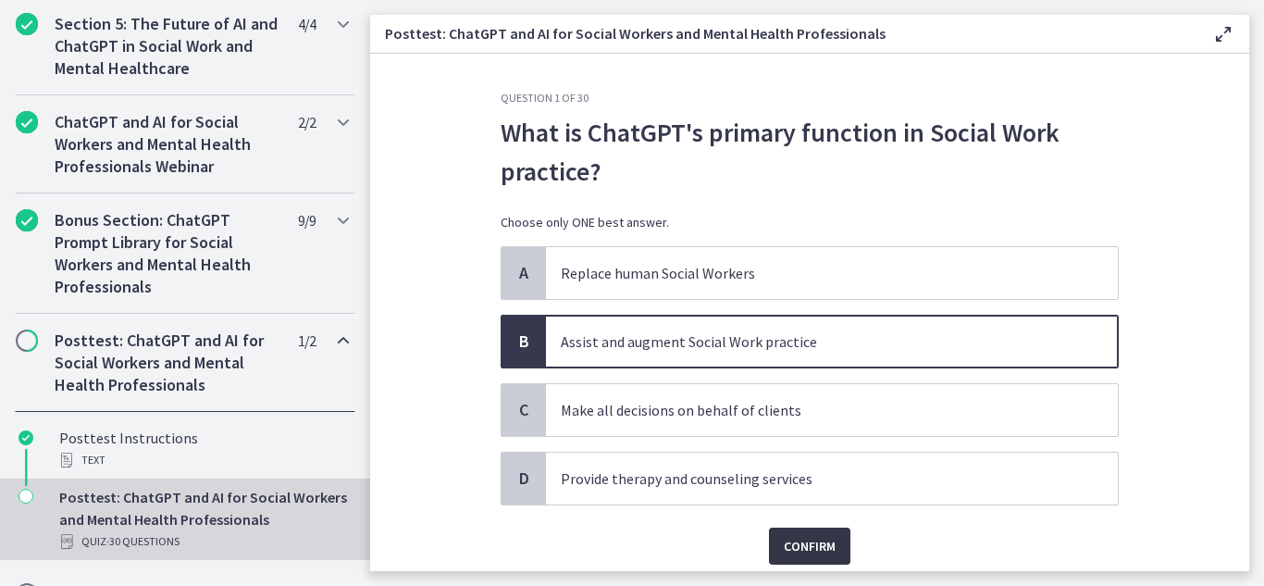
click at [784, 542] on span "Confirm" at bounding box center [810, 546] width 52 height 22
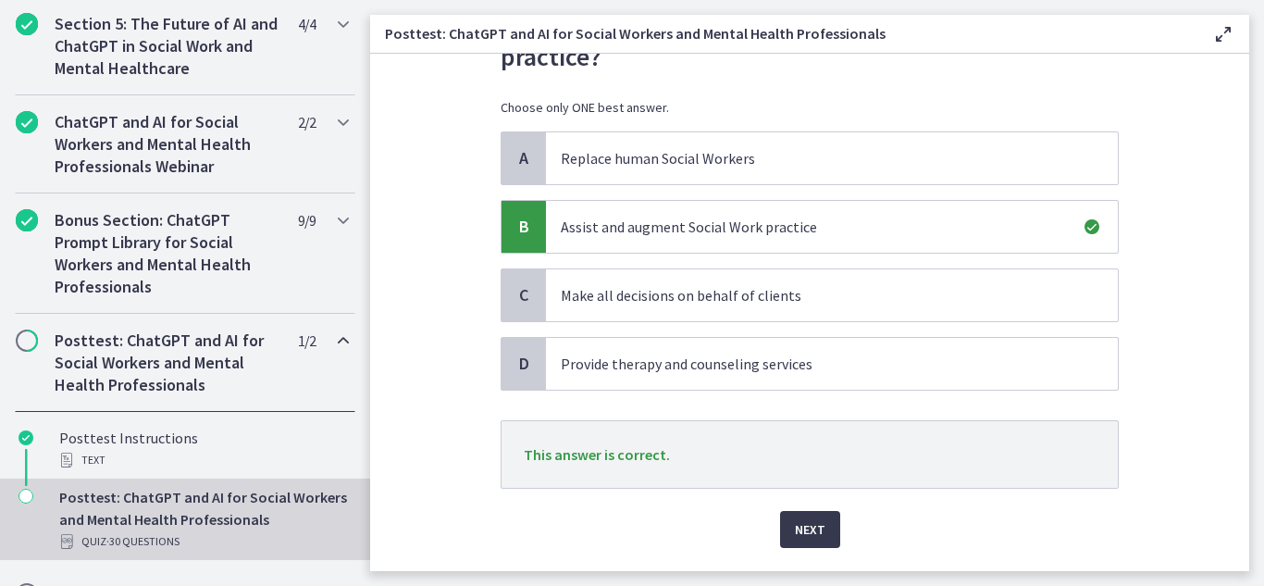
scroll to position [138, 0]
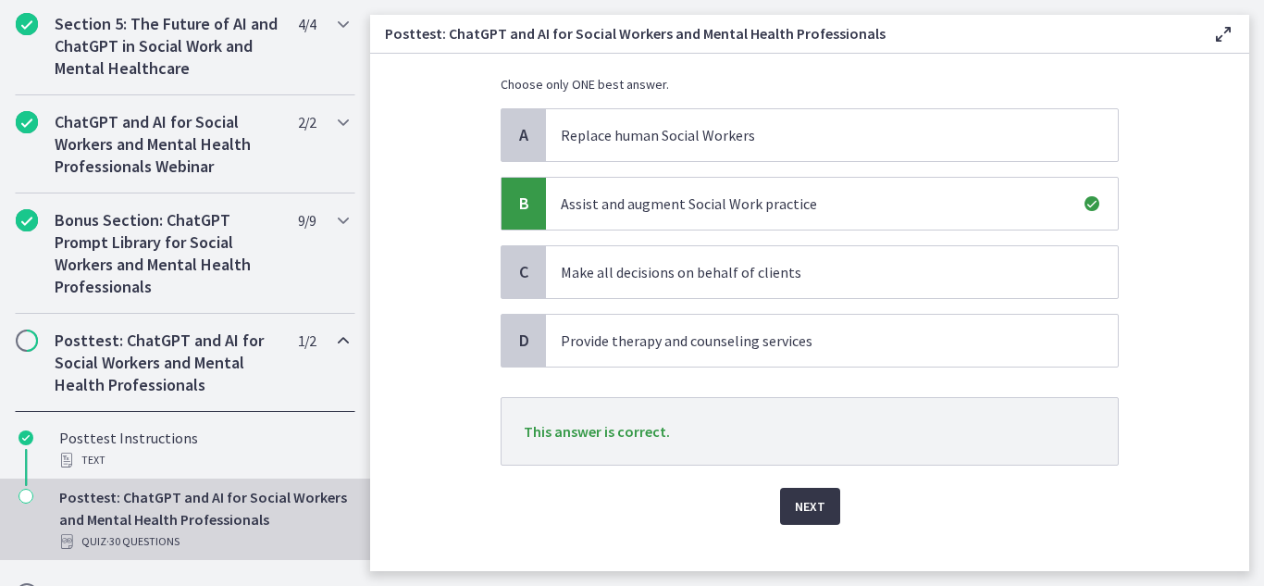
click at [808, 503] on span "Next" at bounding box center [810, 506] width 31 height 22
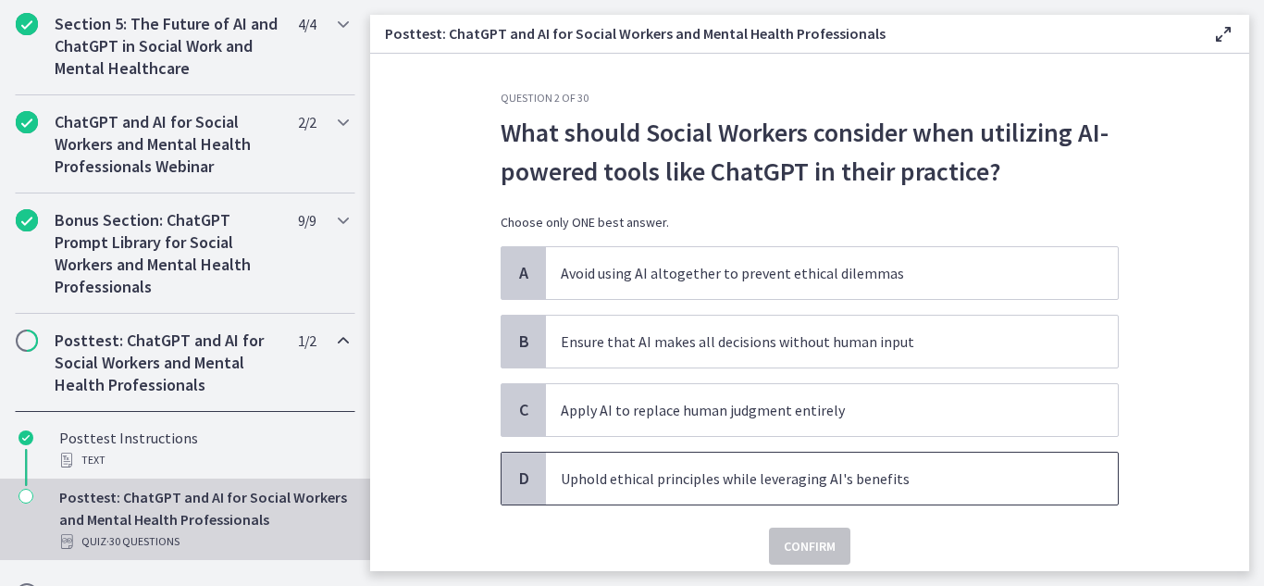
click at [513, 484] on span "D" at bounding box center [524, 478] width 22 height 22
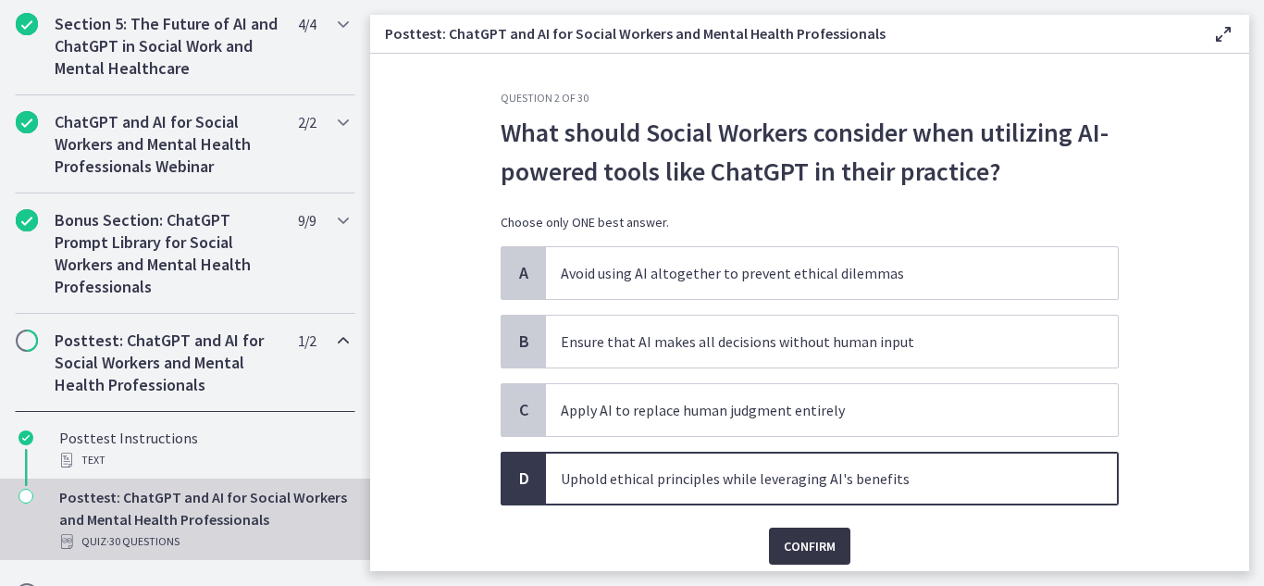
click at [784, 539] on span "Confirm" at bounding box center [810, 546] width 52 height 22
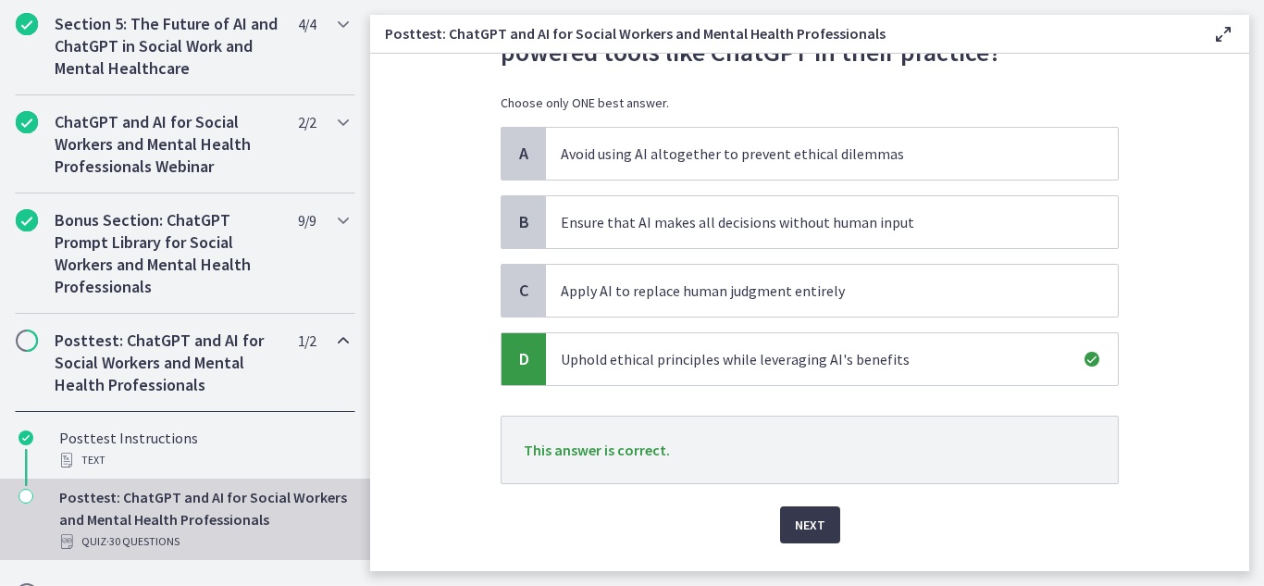
scroll to position [166, 0]
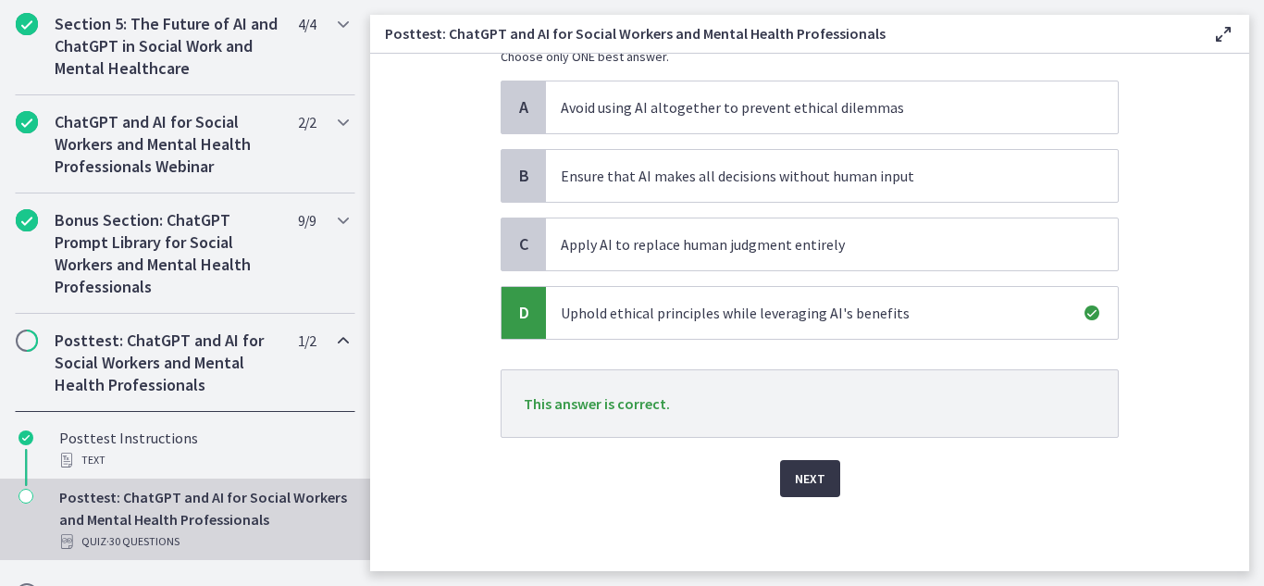
click at [811, 479] on span "Next" at bounding box center [810, 478] width 31 height 22
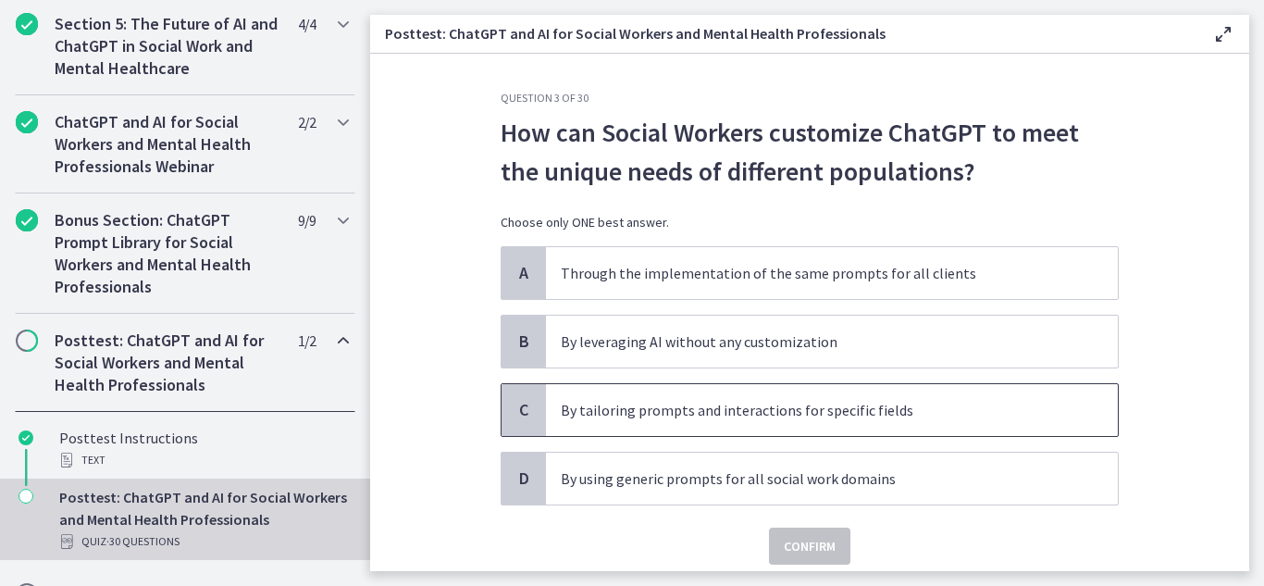
click at [523, 405] on span "C" at bounding box center [524, 410] width 22 height 22
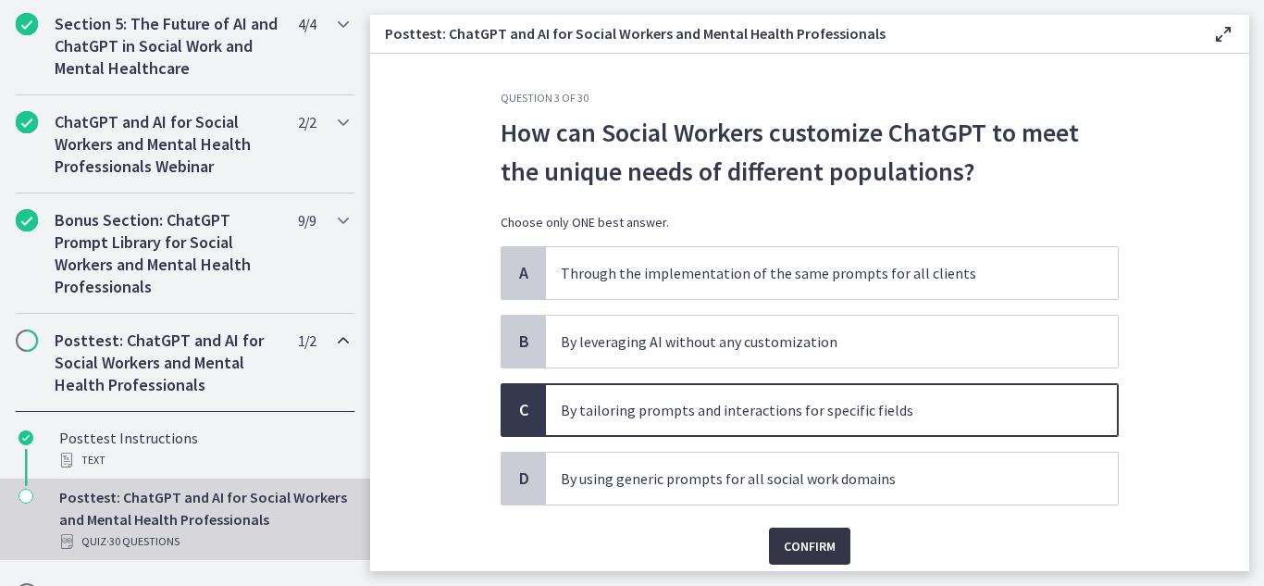
click at [784, 541] on span "Confirm" at bounding box center [810, 546] width 52 height 22
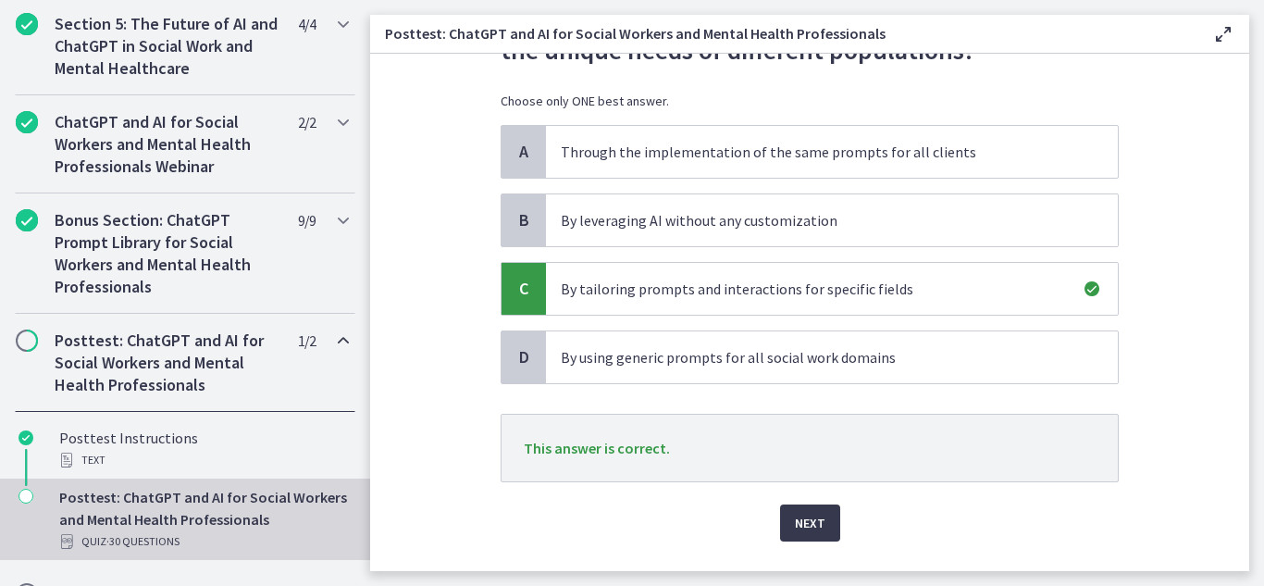
scroll to position [134, 0]
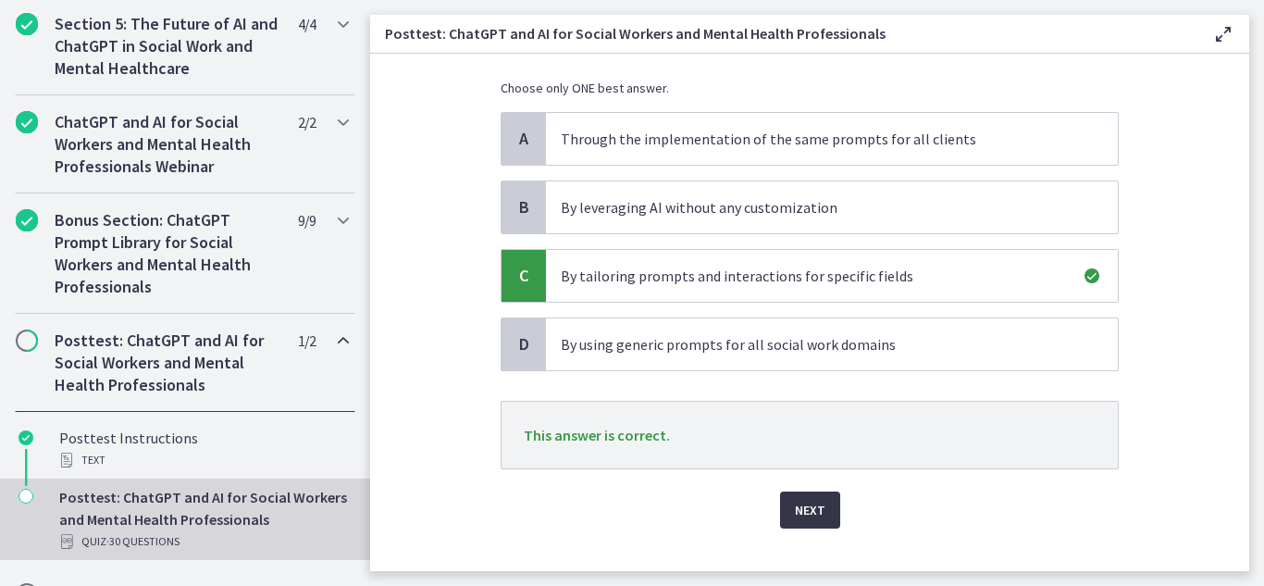
click at [802, 515] on span "Next" at bounding box center [810, 510] width 31 height 22
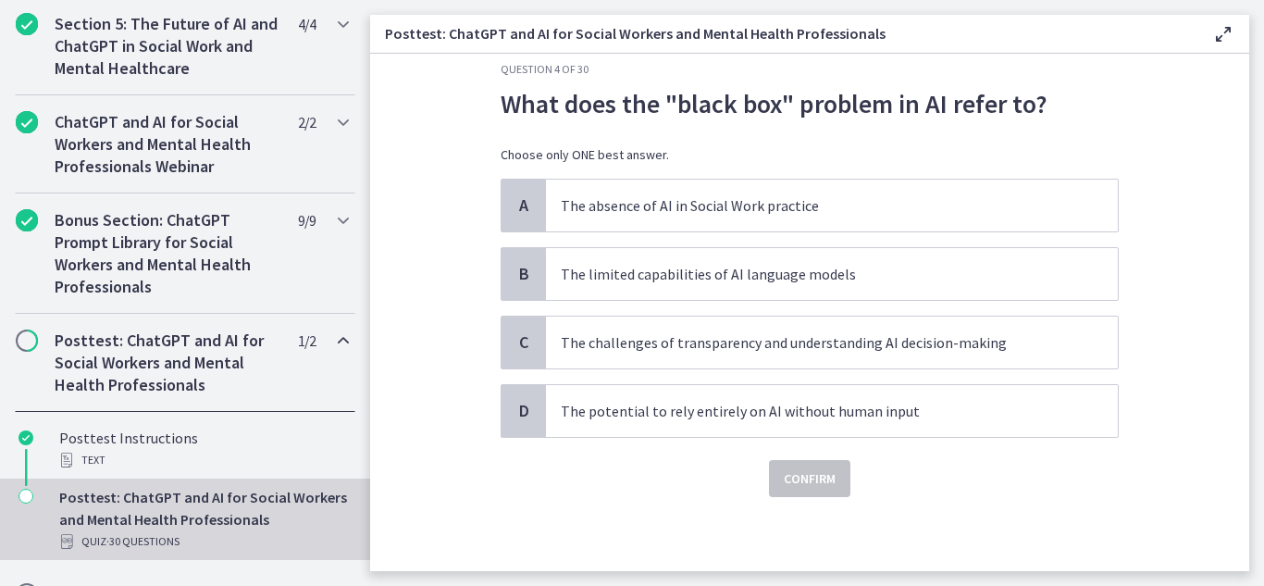
scroll to position [0, 0]
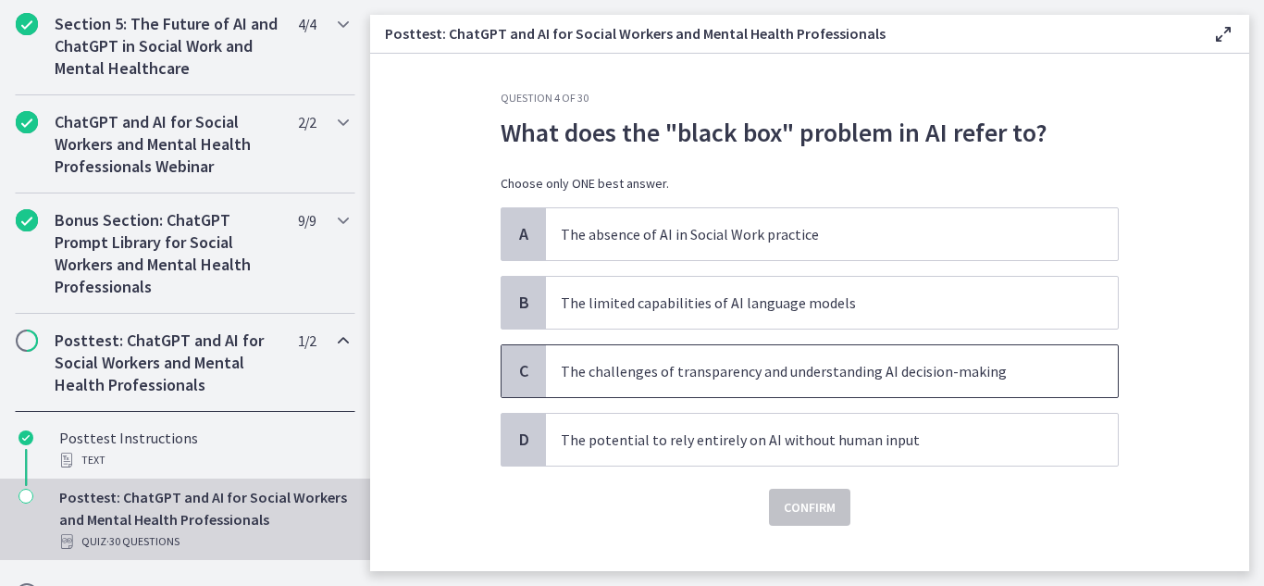
click at [501, 373] on div "C" at bounding box center [523, 371] width 44 height 52
click at [790, 499] on span "Confirm" at bounding box center [810, 507] width 52 height 22
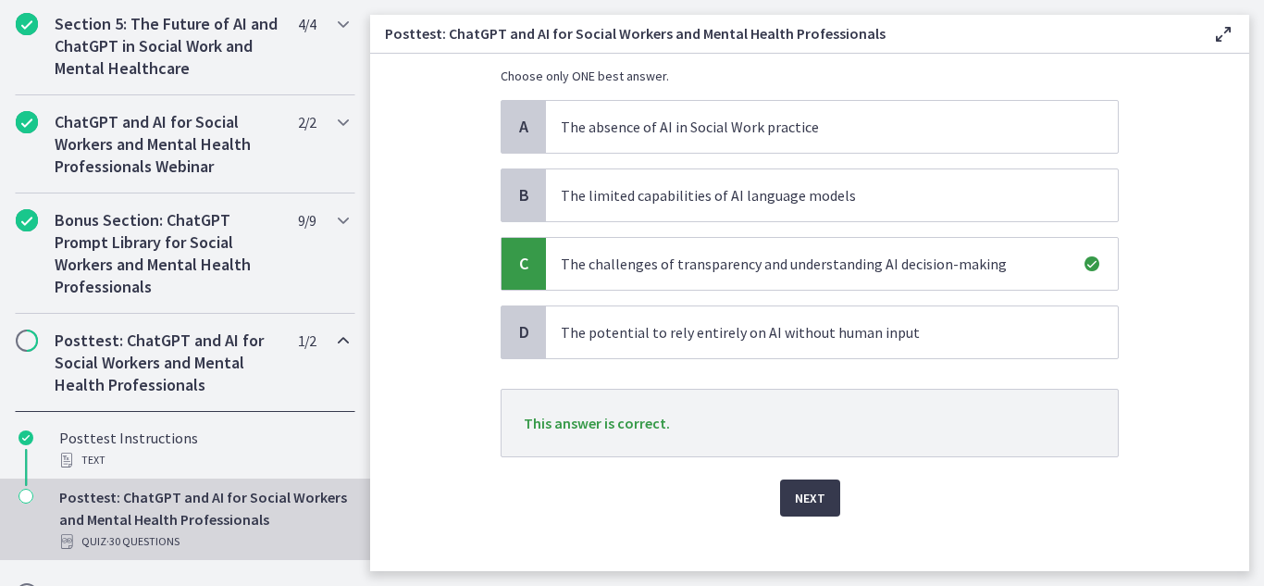
scroll to position [114, 0]
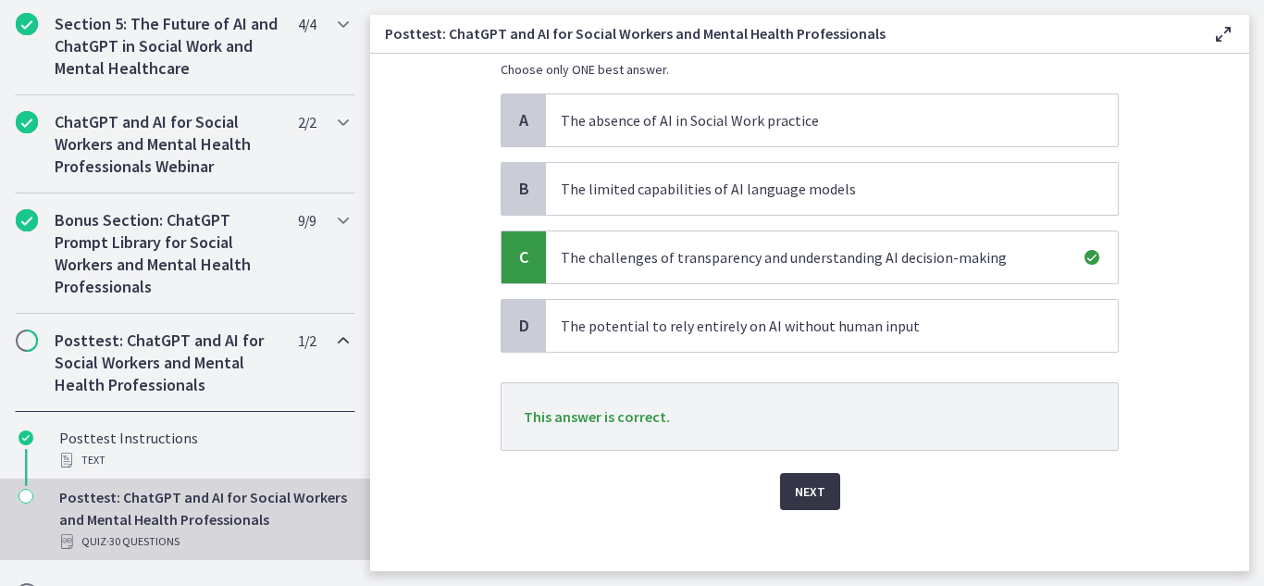
click at [820, 489] on button "Next" at bounding box center [810, 491] width 60 height 37
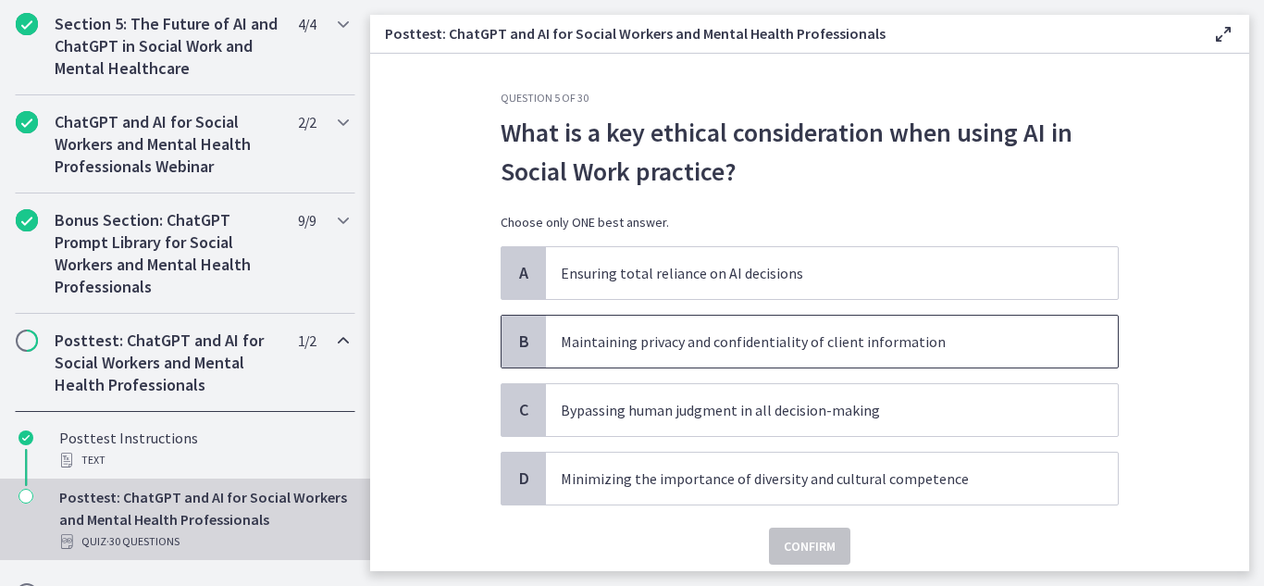
click at [518, 339] on span "B" at bounding box center [524, 341] width 22 height 22
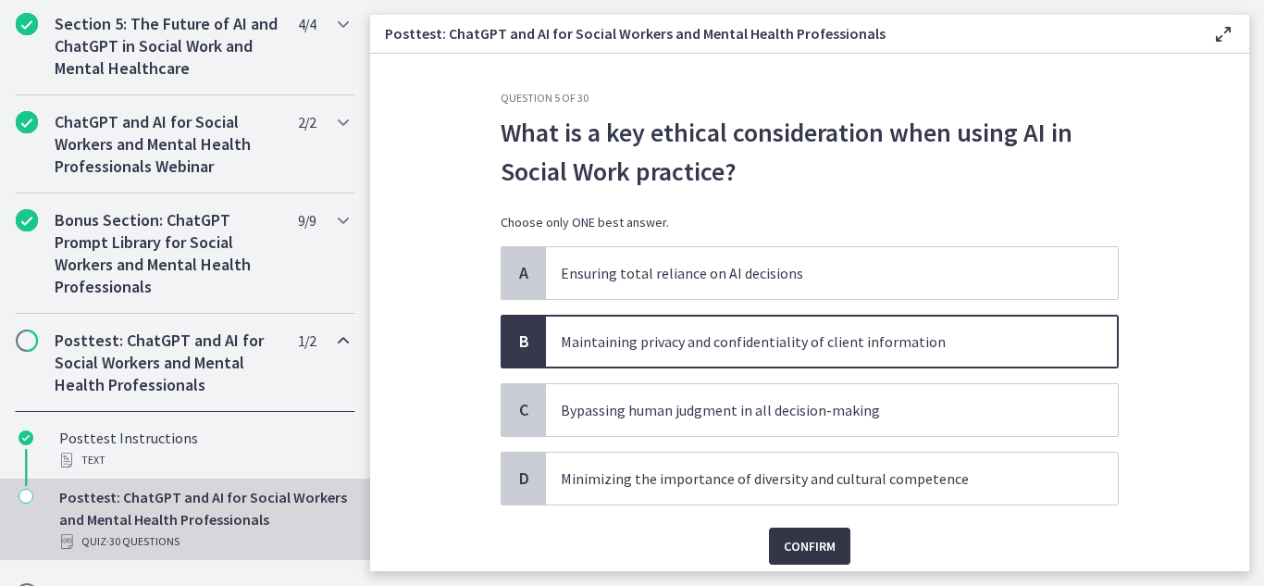
click at [798, 542] on span "Confirm" at bounding box center [810, 546] width 52 height 22
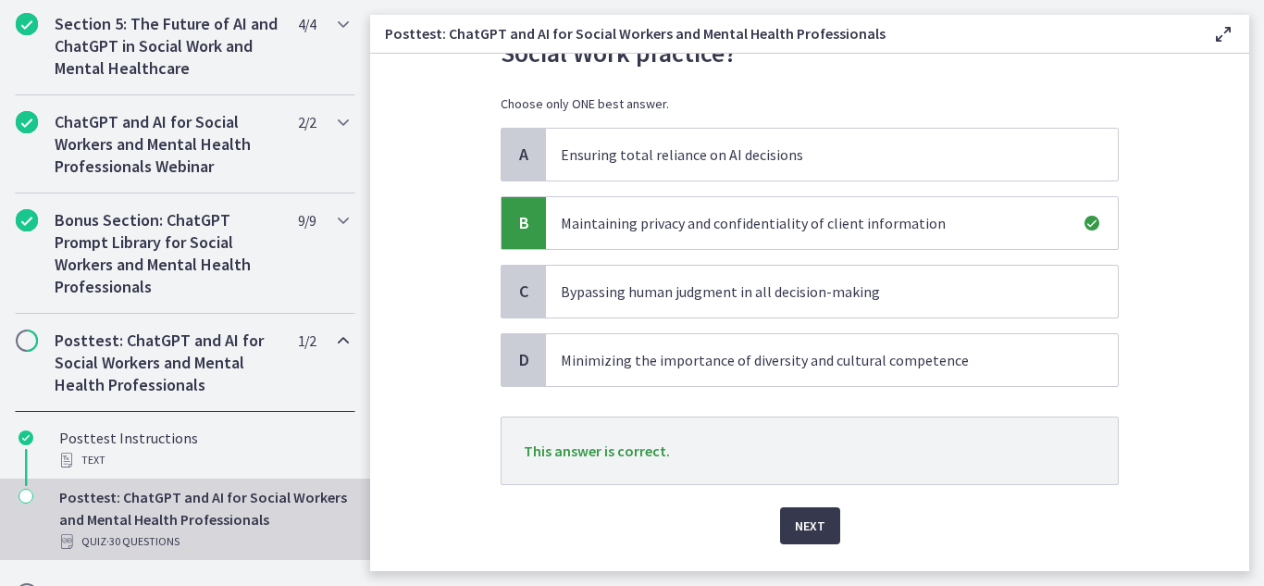
scroll to position [166, 0]
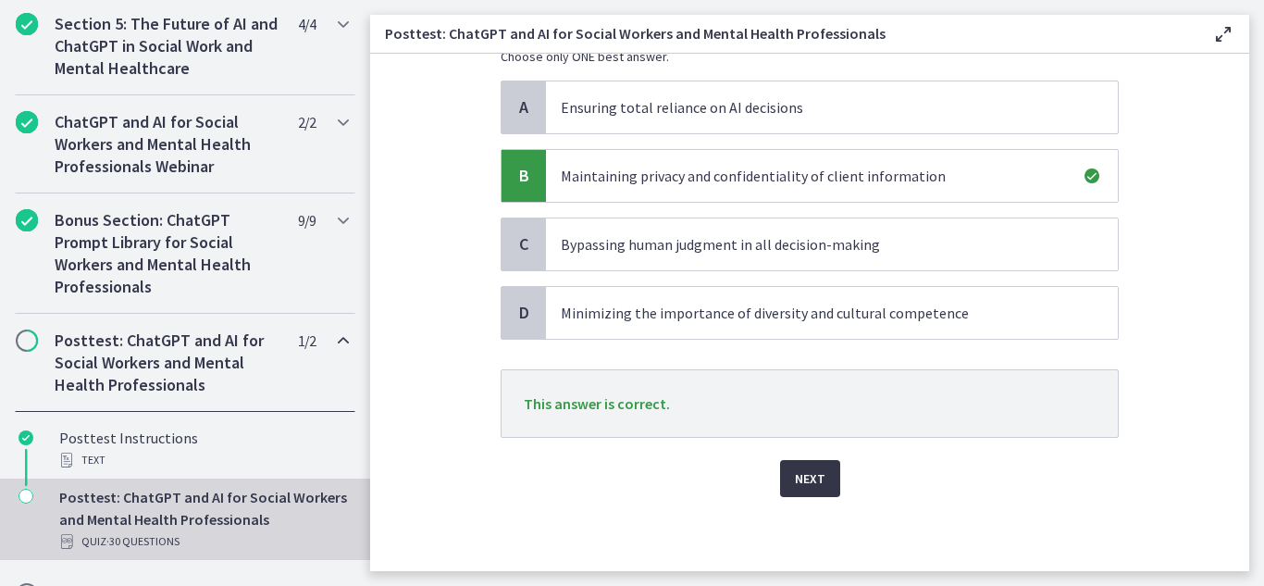
click at [810, 479] on span "Next" at bounding box center [810, 478] width 31 height 22
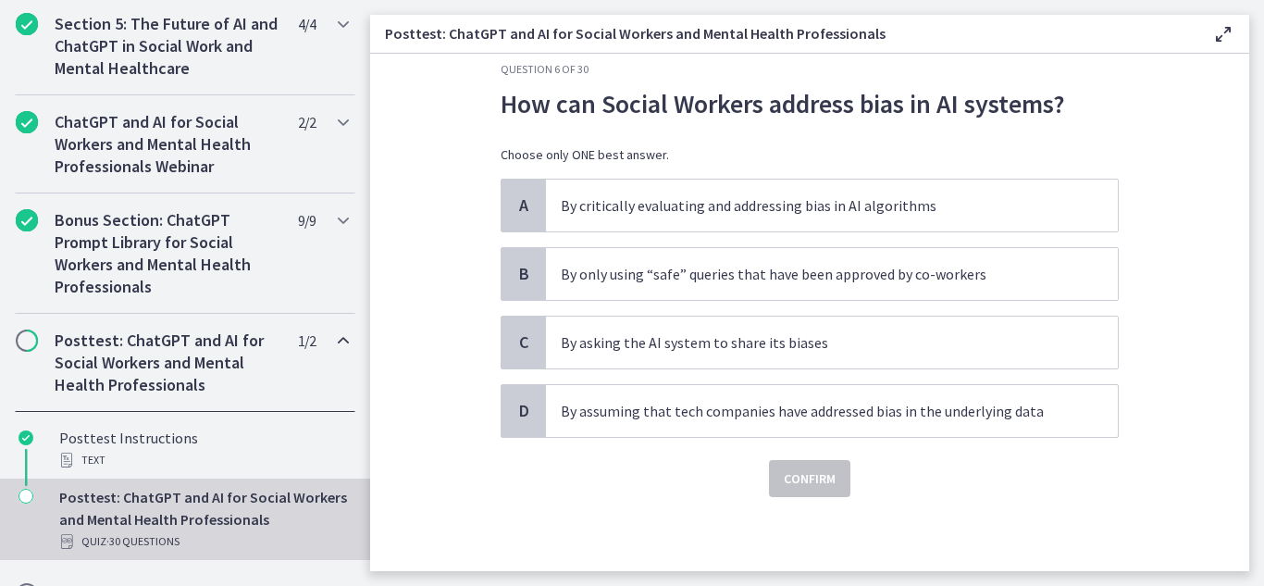
scroll to position [0, 0]
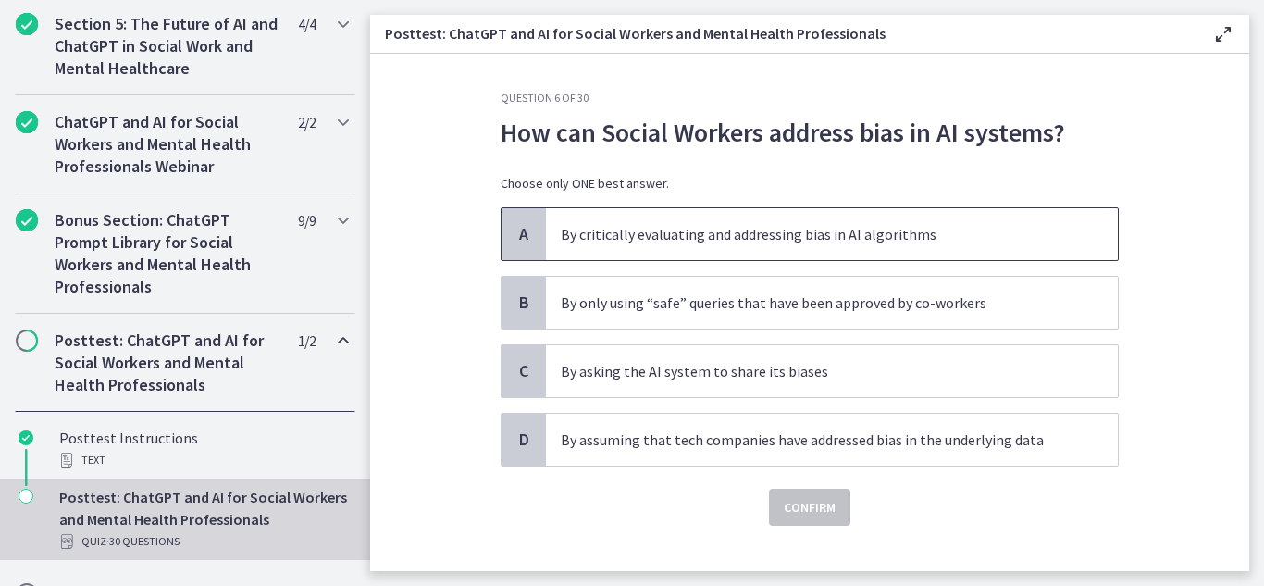
click at [513, 237] on span "A" at bounding box center [524, 234] width 22 height 22
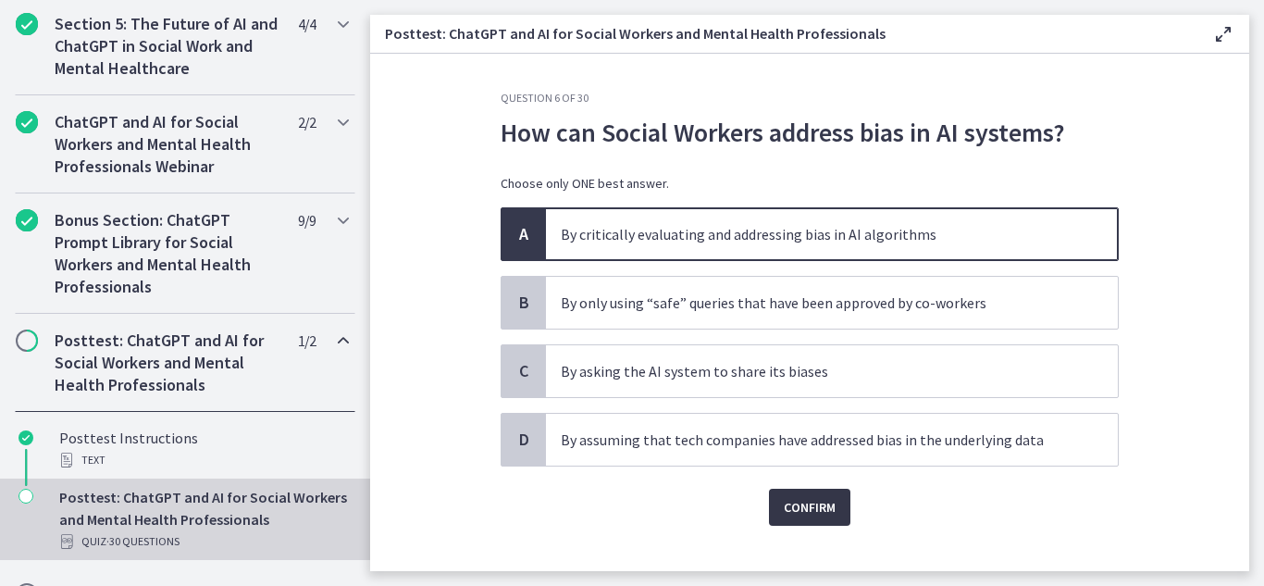
click at [800, 501] on span "Confirm" at bounding box center [810, 507] width 52 height 22
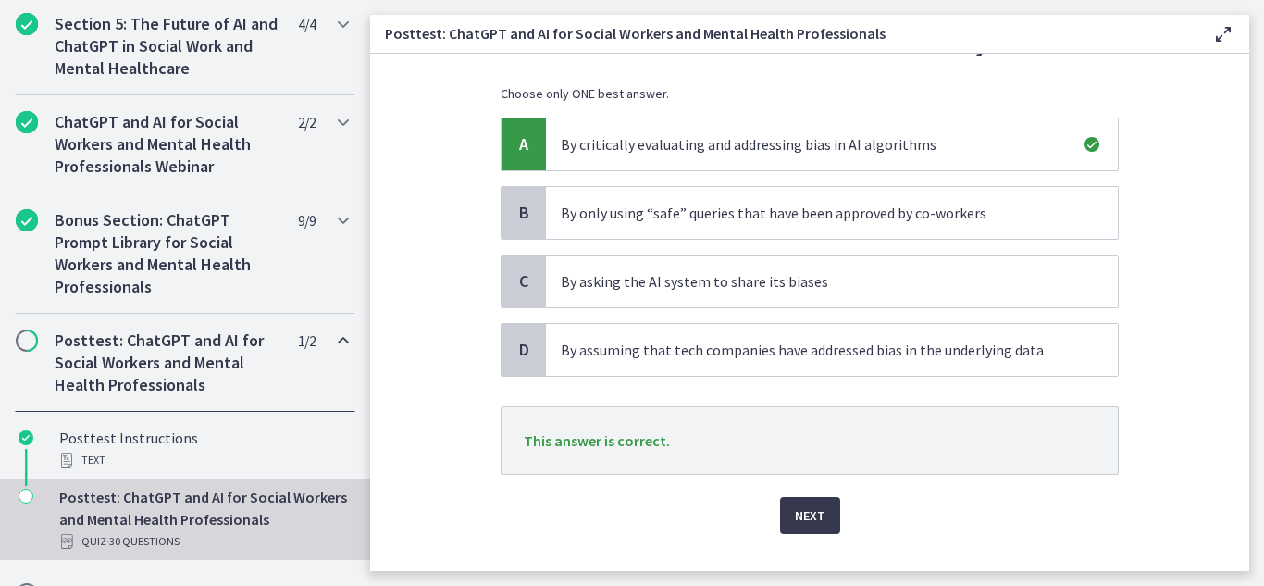
scroll to position [127, 0]
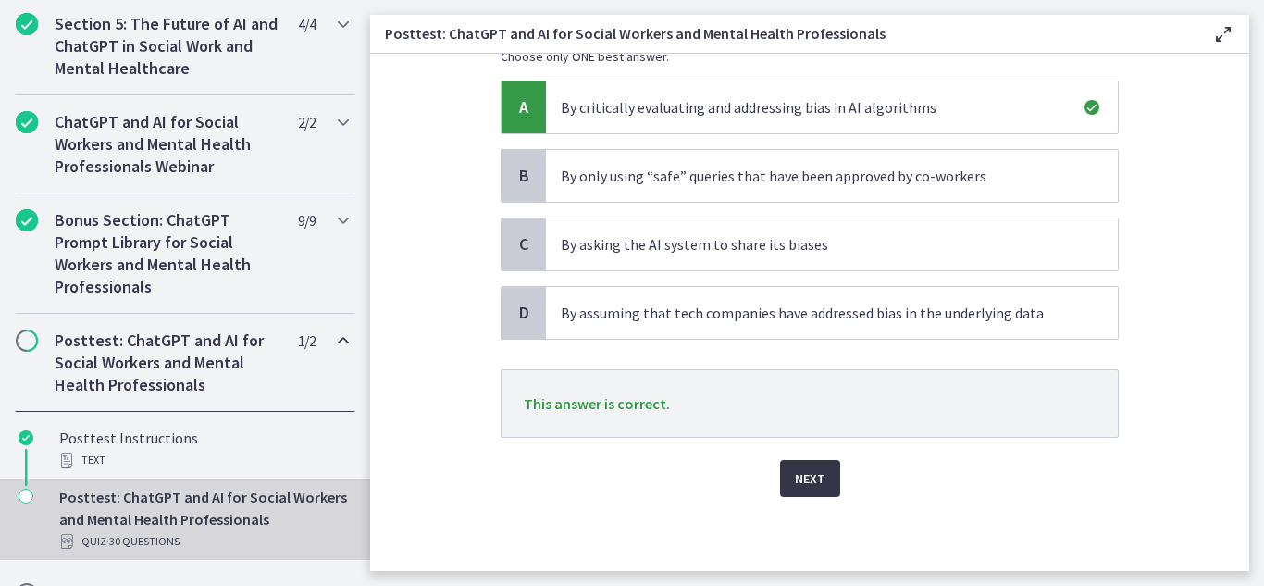
click at [798, 479] on span "Next" at bounding box center [810, 478] width 31 height 22
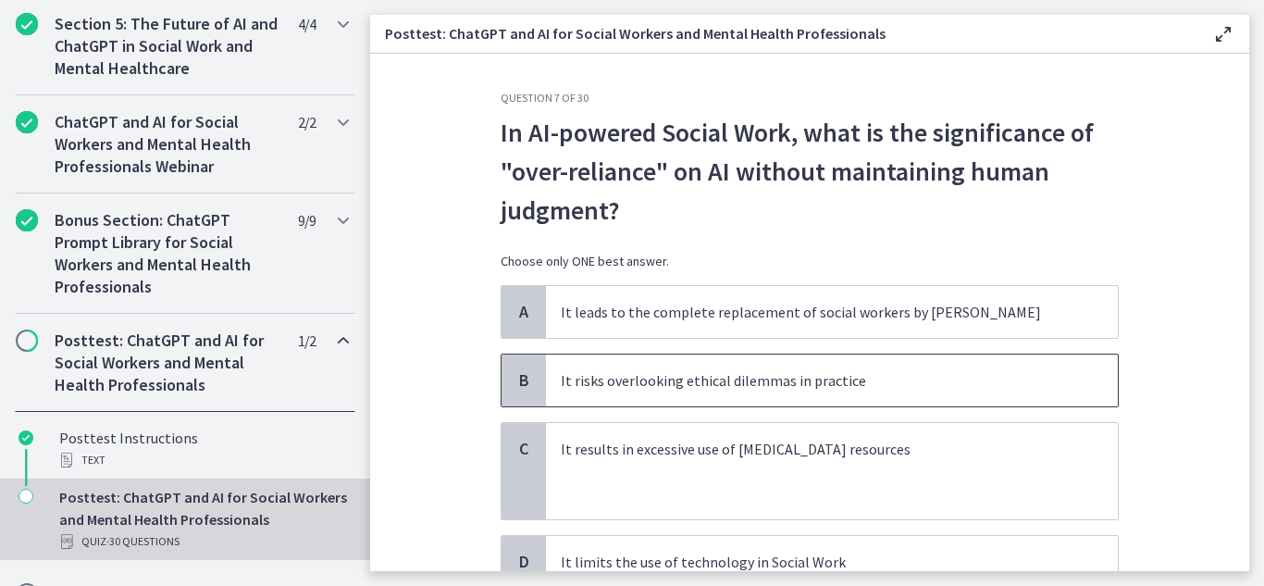
click at [513, 389] on span "B" at bounding box center [524, 380] width 22 height 22
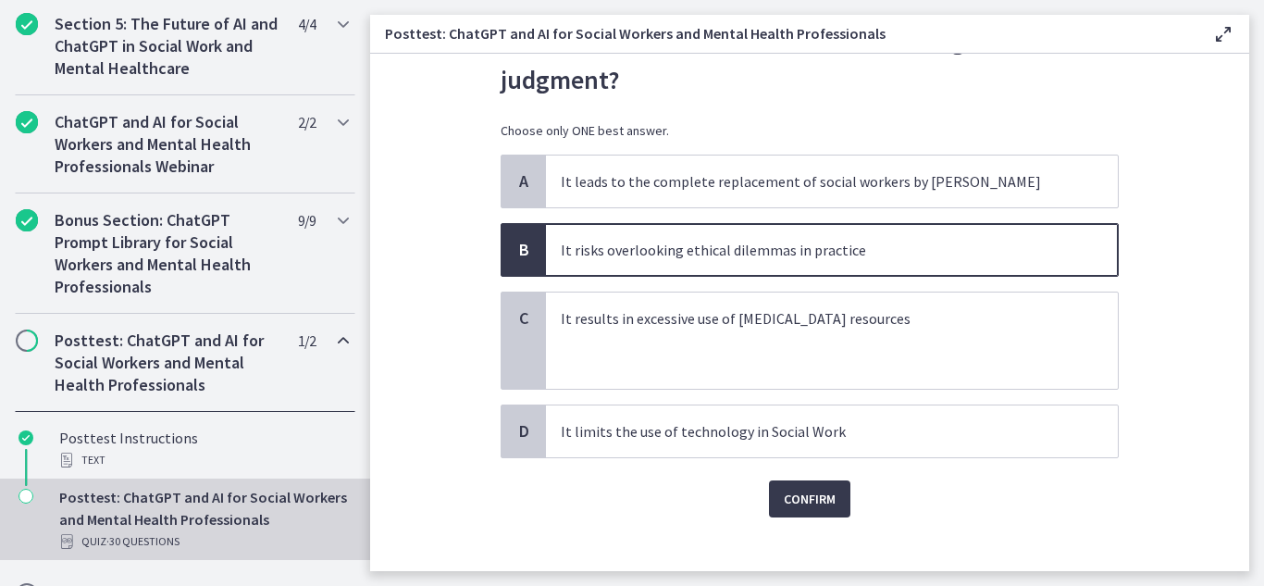
scroll to position [151, 0]
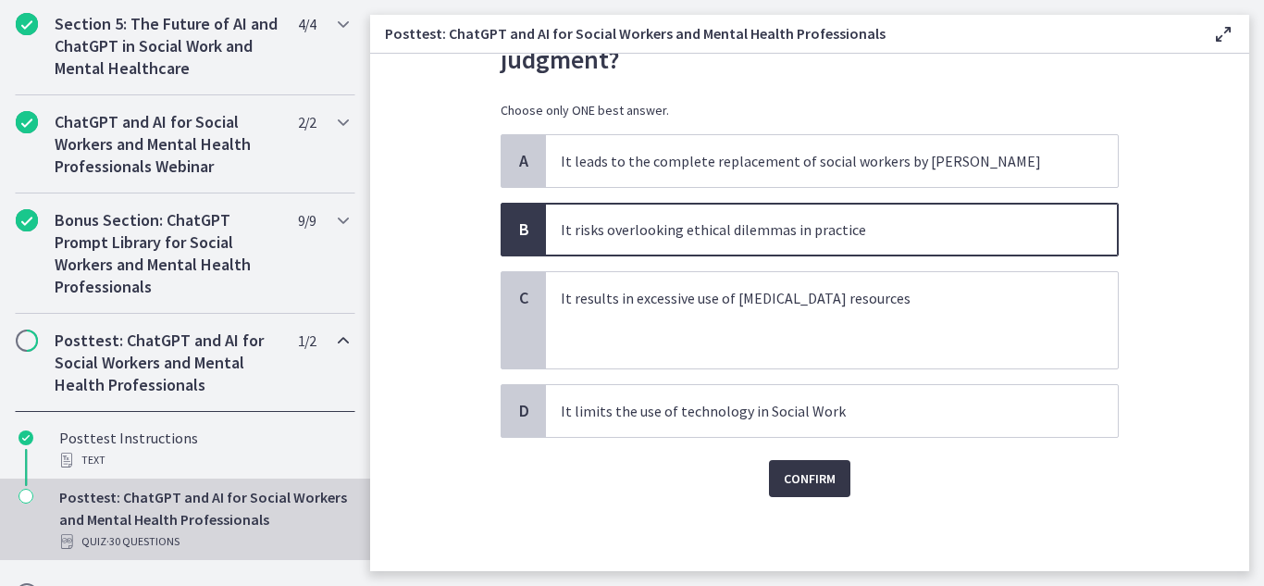
click at [810, 476] on span "Confirm" at bounding box center [810, 478] width 52 height 22
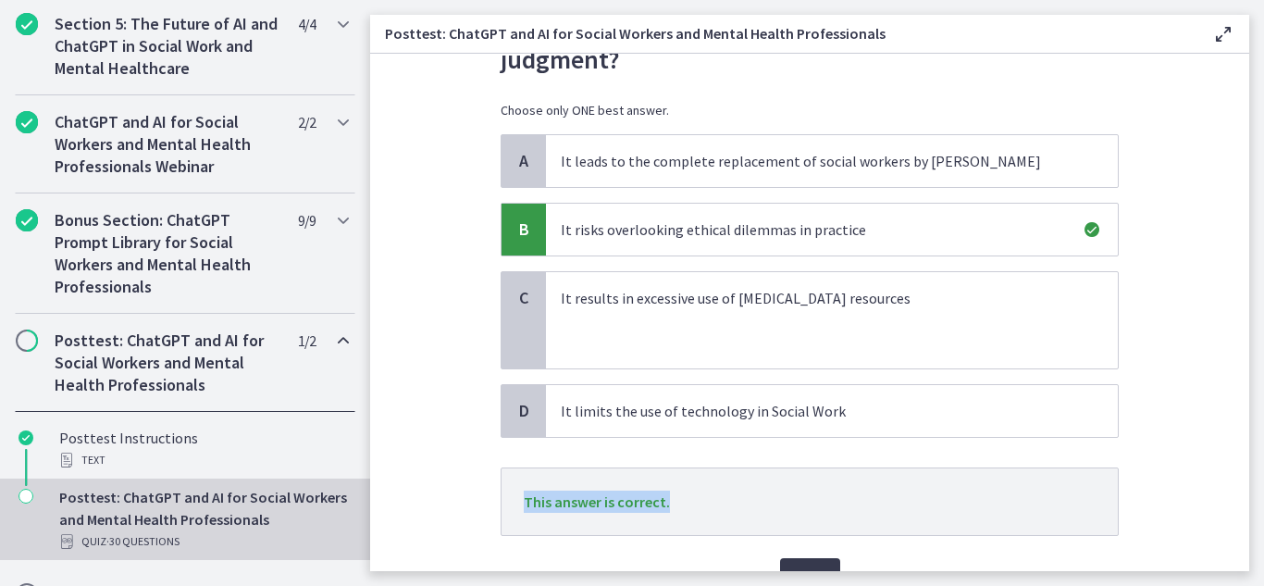
drag, startPoint x: 1232, startPoint y: 403, endPoint x: 1229, endPoint y: 466, distance: 63.0
click at [1230, 465] on section "Question 7 of 30 In AI-powered Social Work, what is the significance of "over-r…" at bounding box center [809, 312] width 879 height 517
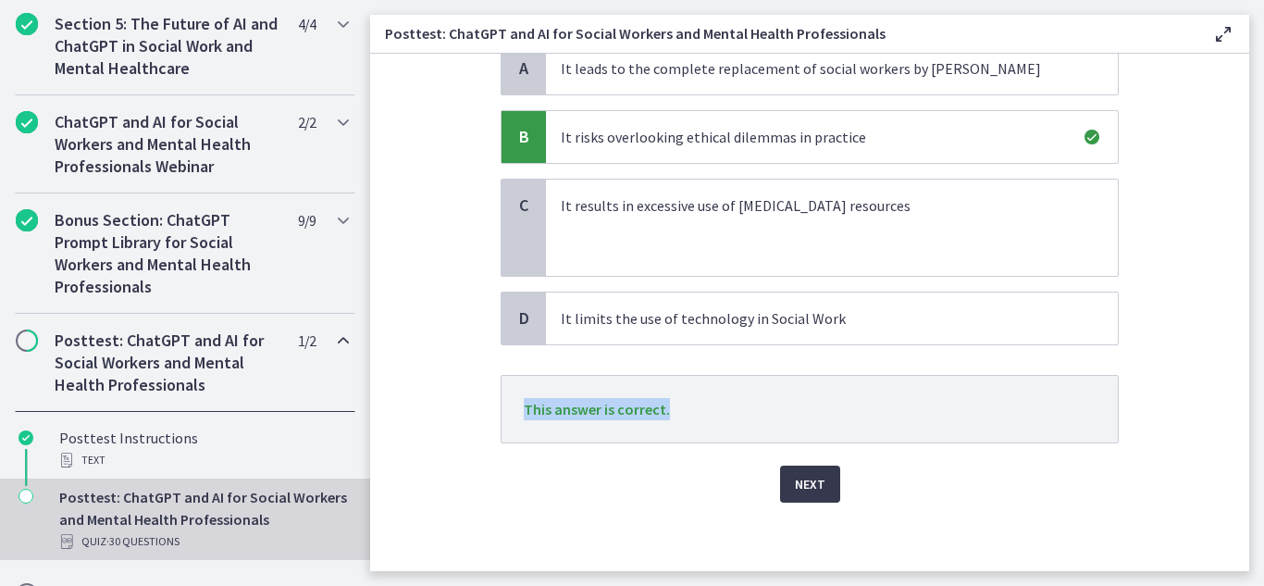
scroll to position [249, 0]
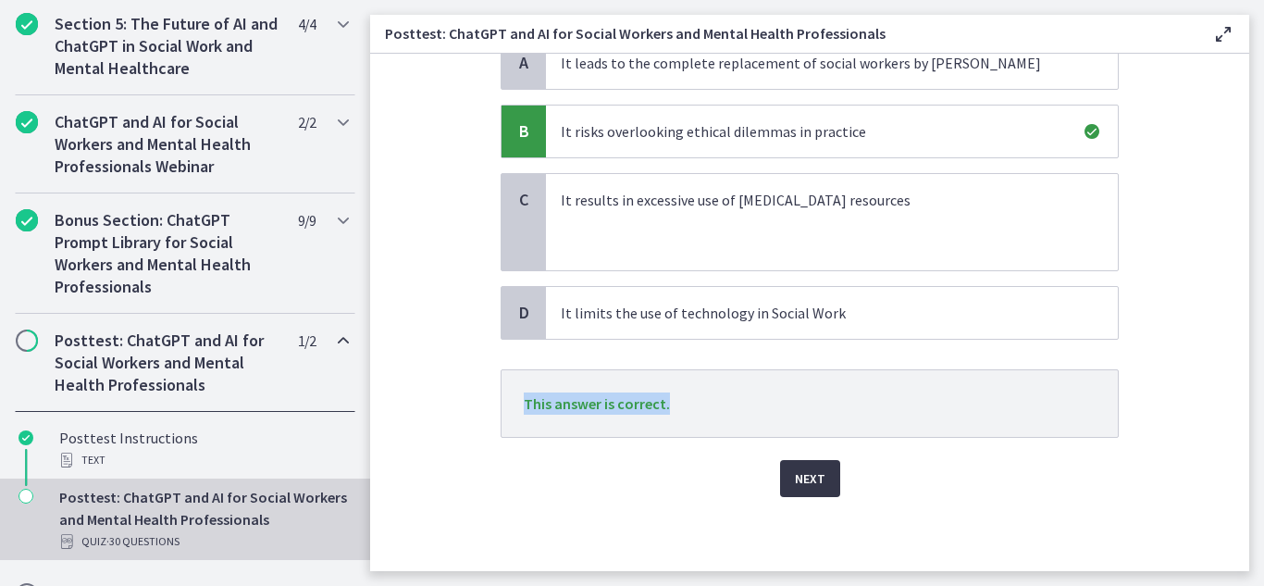
click at [808, 484] on span "Next" at bounding box center [810, 478] width 31 height 22
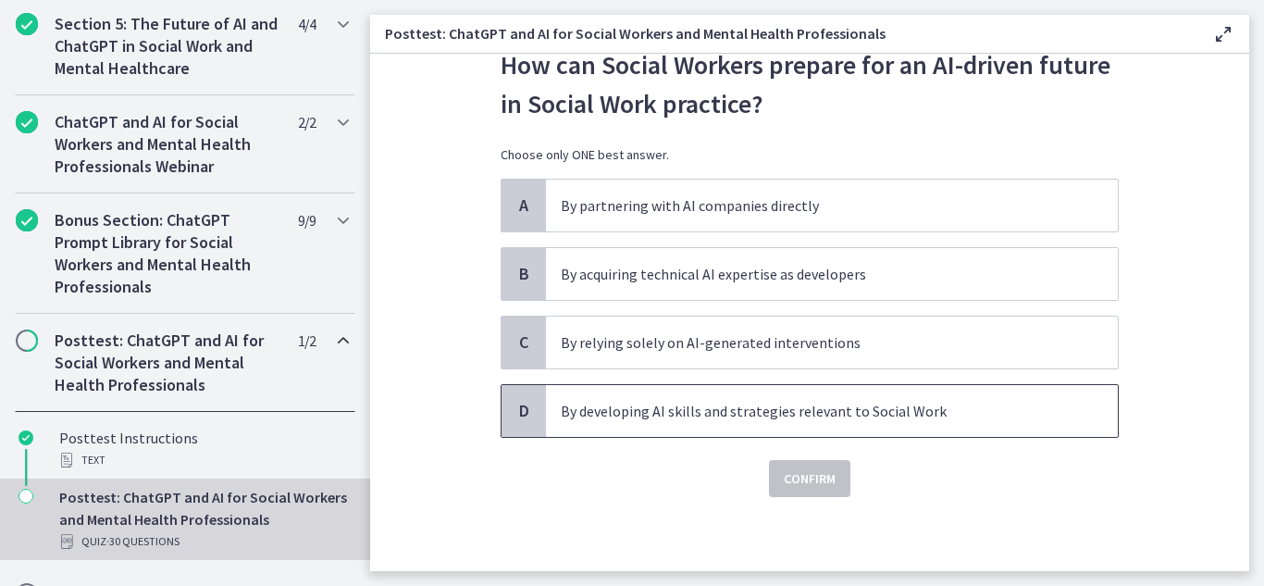
scroll to position [0, 0]
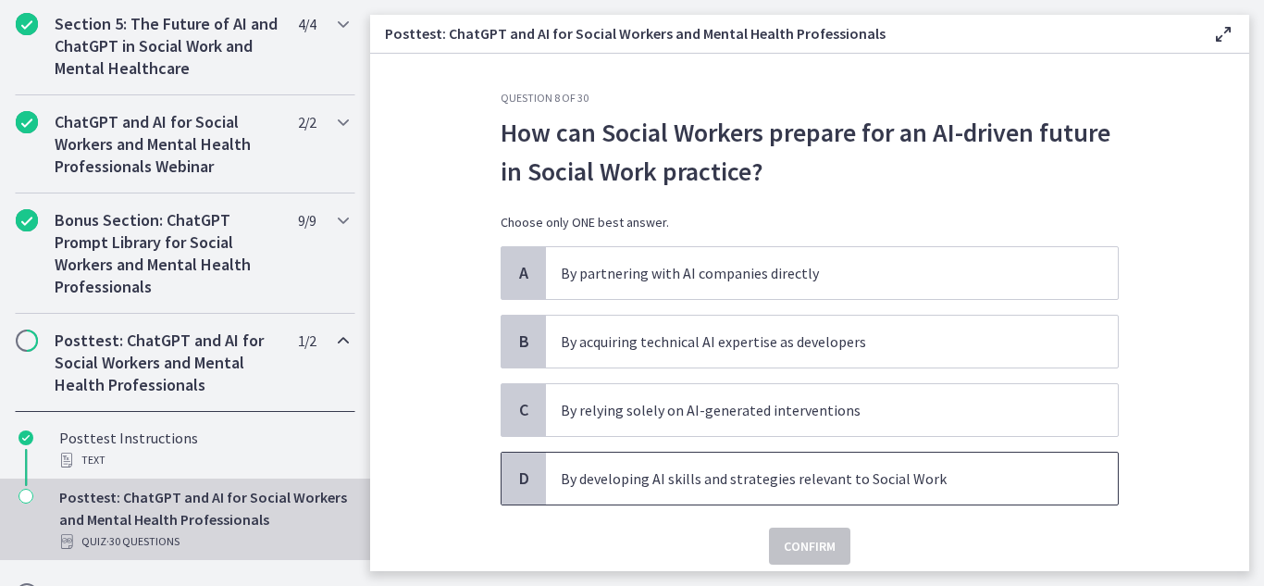
click at [513, 486] on span "D" at bounding box center [524, 478] width 22 height 22
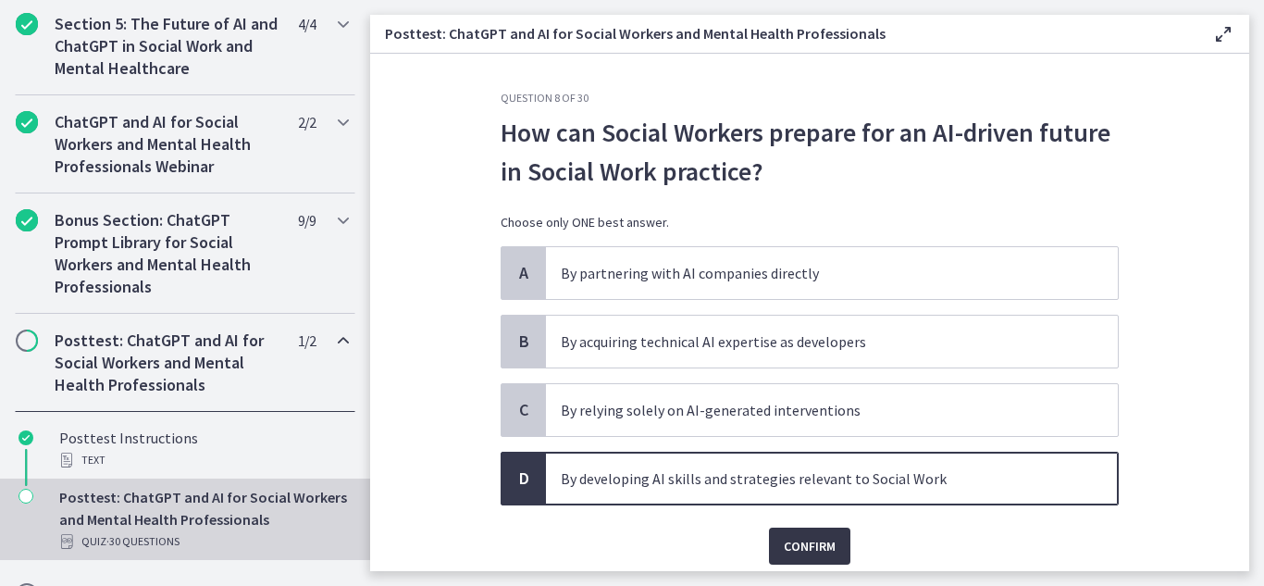
click at [784, 551] on span "Confirm" at bounding box center [810, 546] width 52 height 22
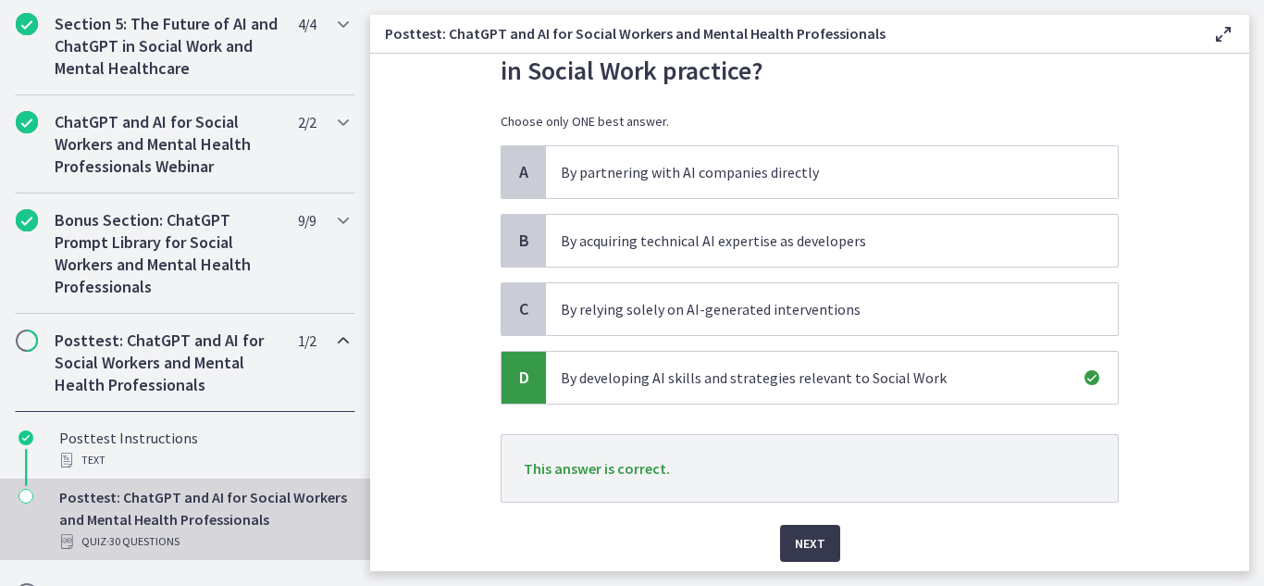
scroll to position [128, 0]
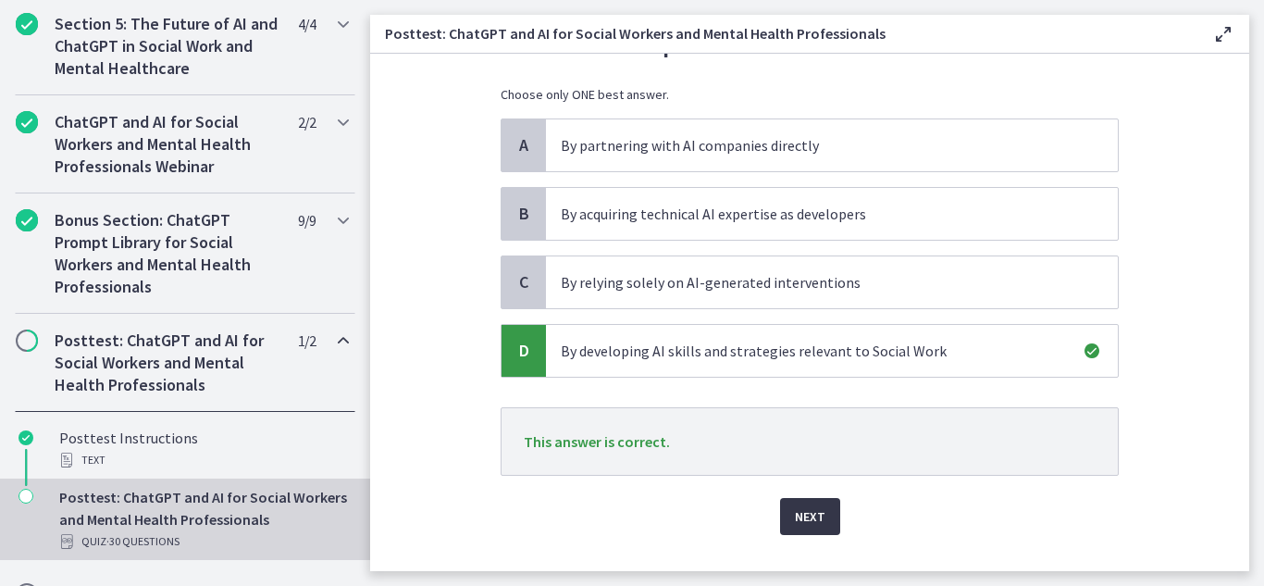
click at [804, 504] on button "Next" at bounding box center [810, 516] width 60 height 37
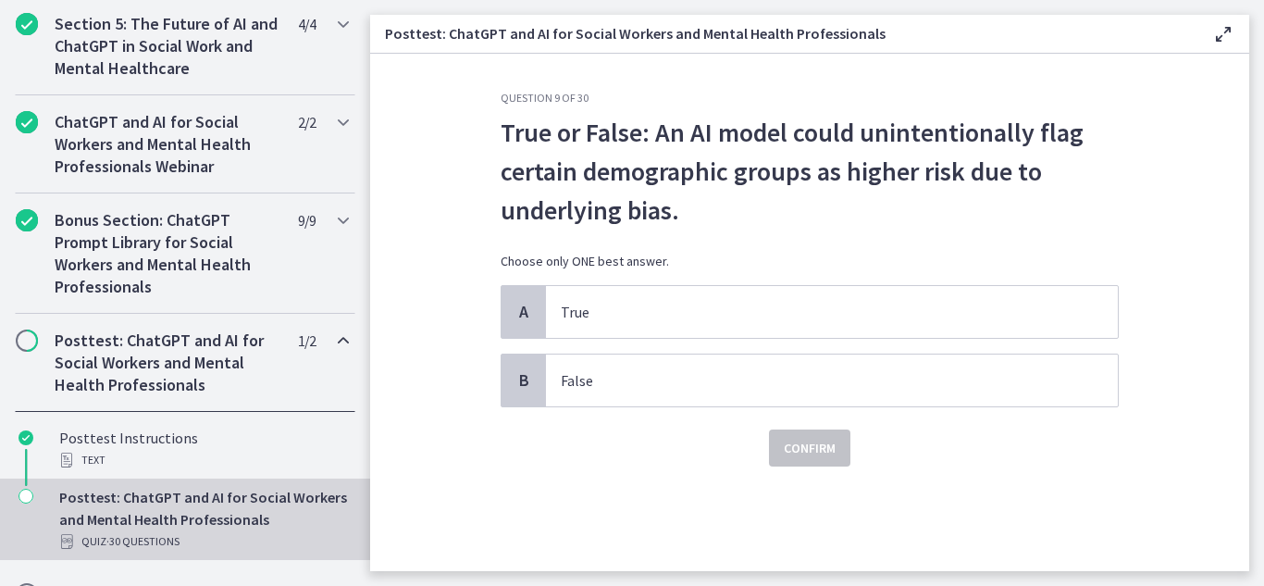
scroll to position [0, 0]
